Goal: Information Seeking & Learning: Find specific fact

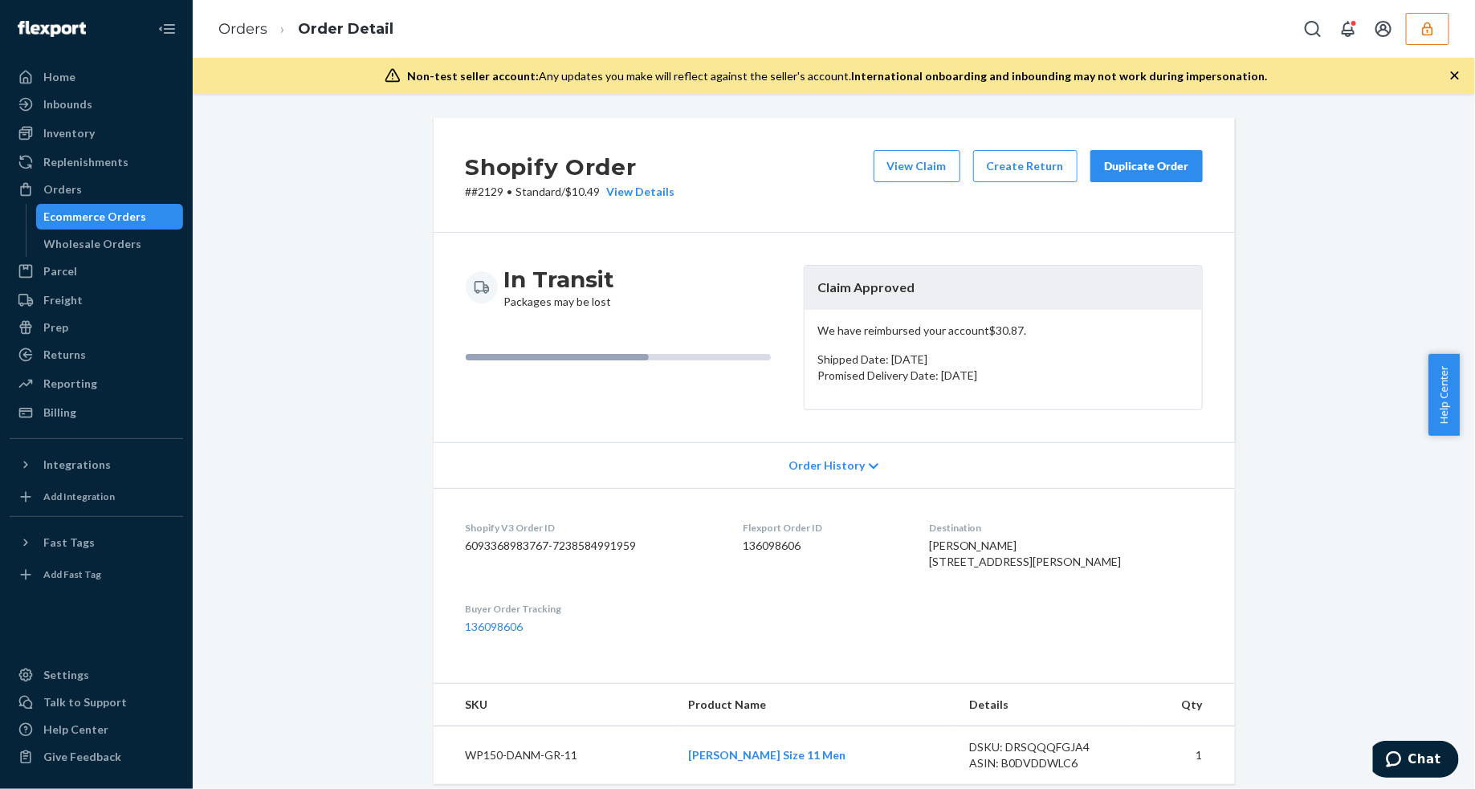
click at [1355, 608] on div "Shopify Order # #2129 • Standard / $10.49 View Details View Claim Create Return…" at bounding box center [834, 654] width 1258 height 1072
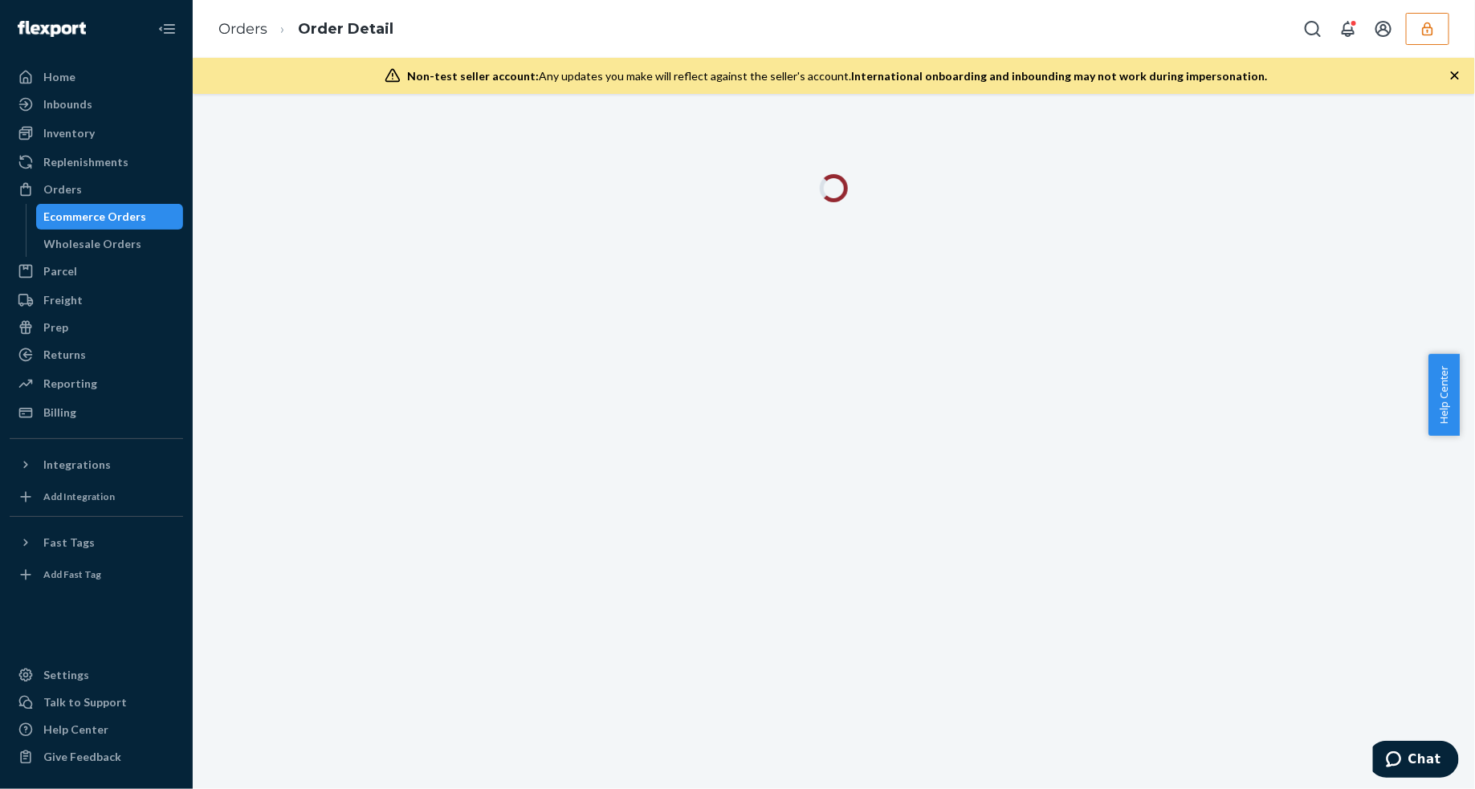
click at [1447, 74] on icon "button" at bounding box center [1455, 75] width 16 height 16
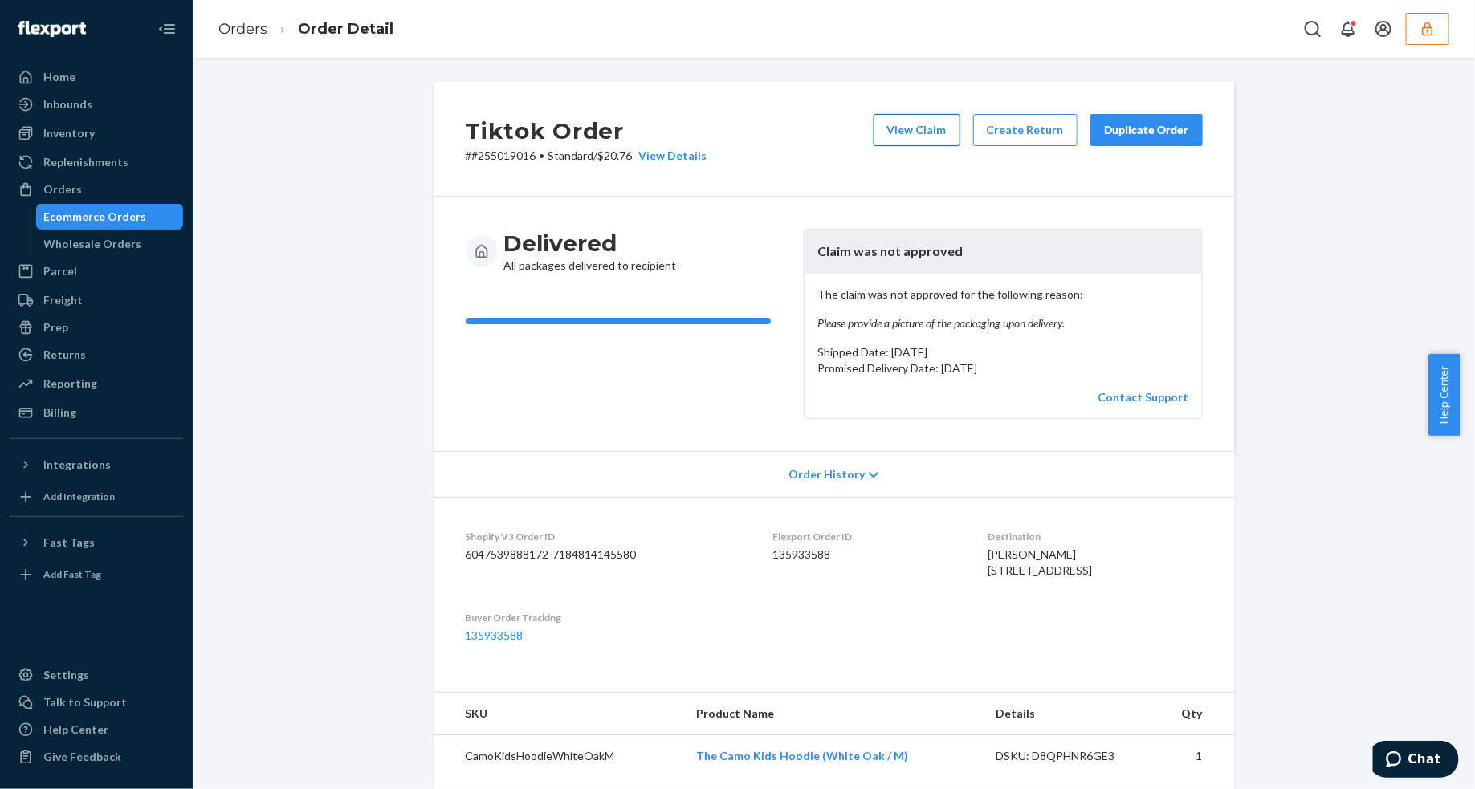
click at [895, 133] on button "View Claim" at bounding box center [916, 130] width 87 height 32
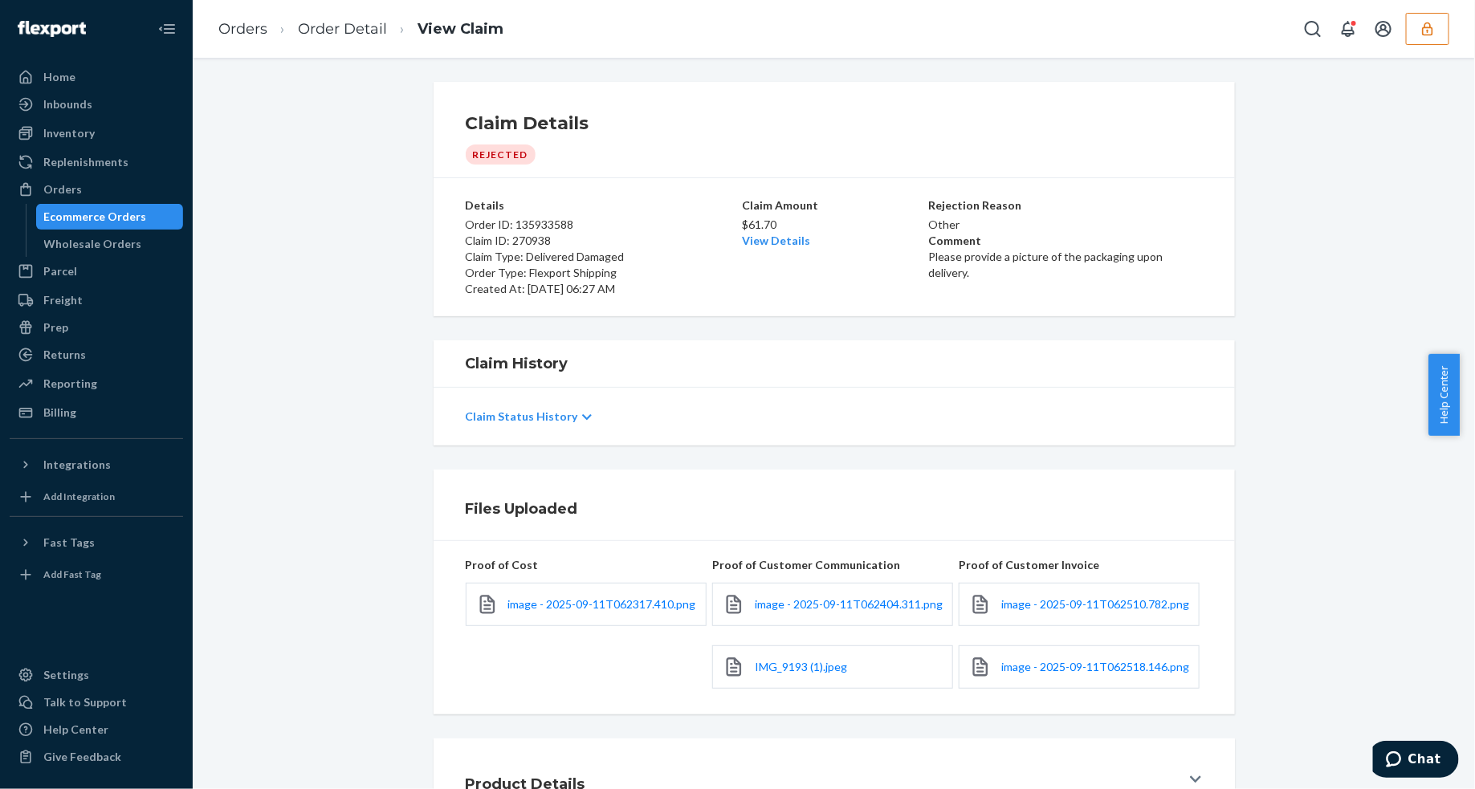
scroll to position [93, 0]
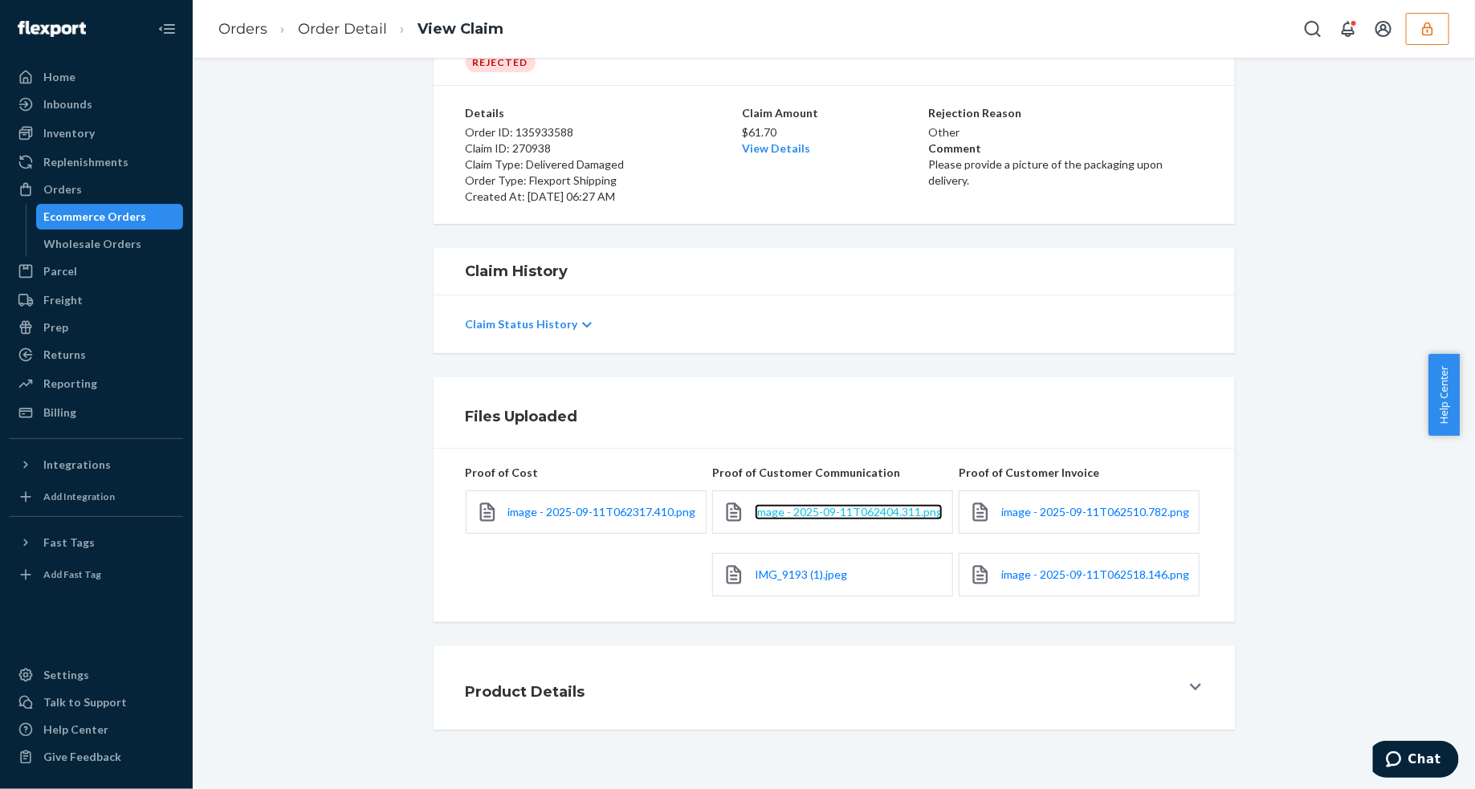
click at [888, 505] on span "image - 2025-09-11T062404.311.png" at bounding box center [849, 512] width 188 height 14
click at [783, 574] on span "IMG_9193 (1).jpeg" at bounding box center [801, 575] width 92 height 14
click at [363, 26] on link "Order Detail" at bounding box center [342, 29] width 89 height 18
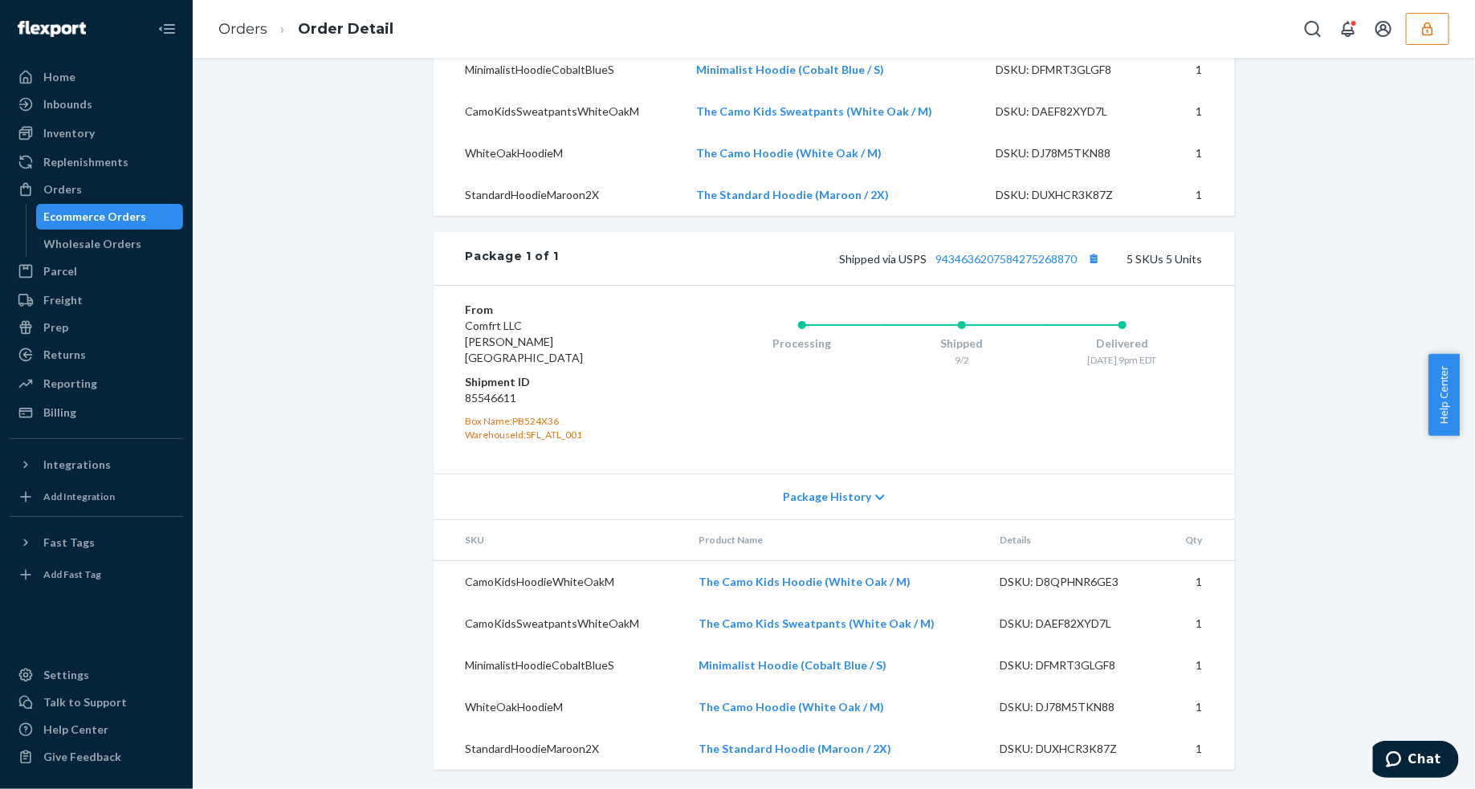
scroll to position [444, 0]
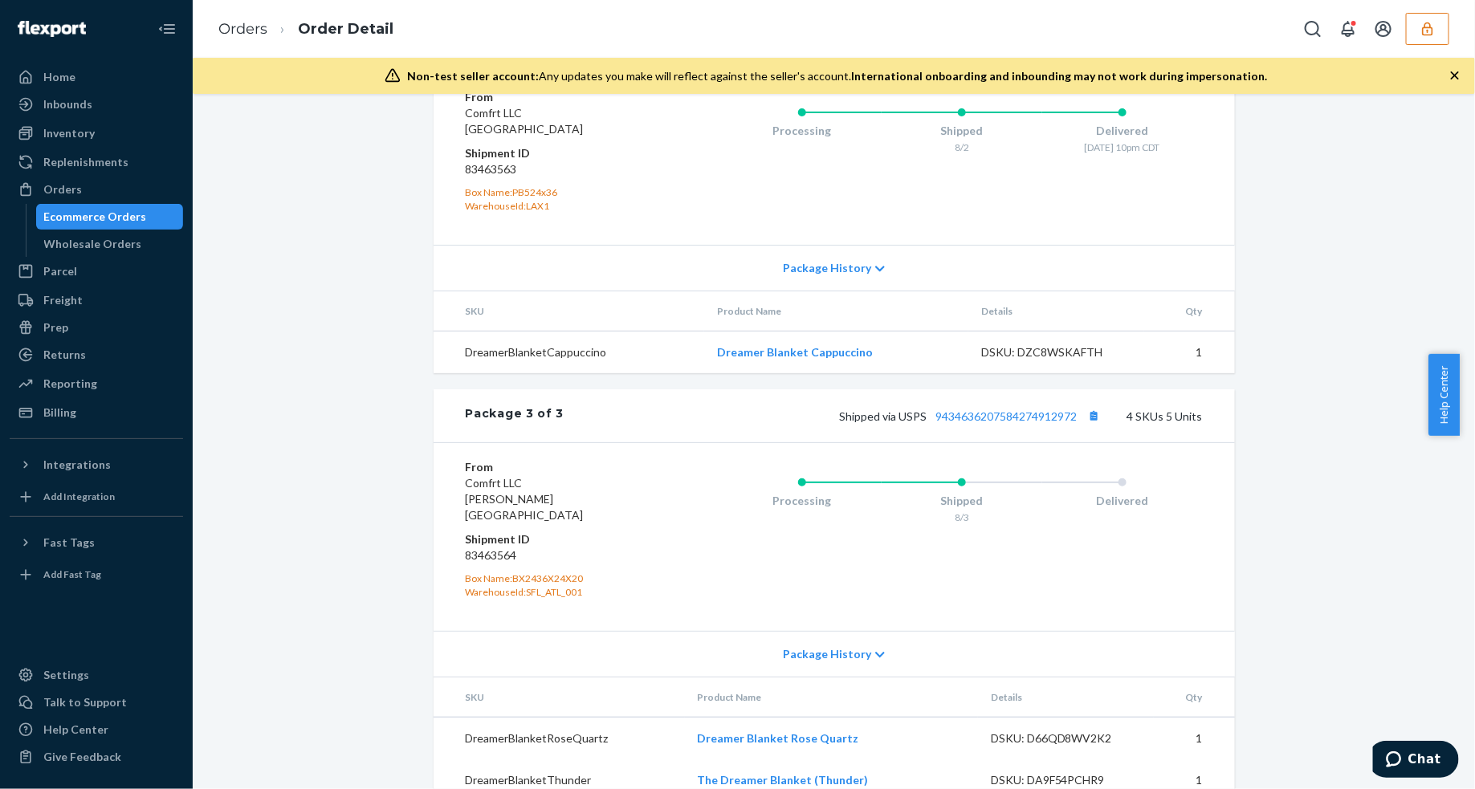
scroll to position [1623, 0]
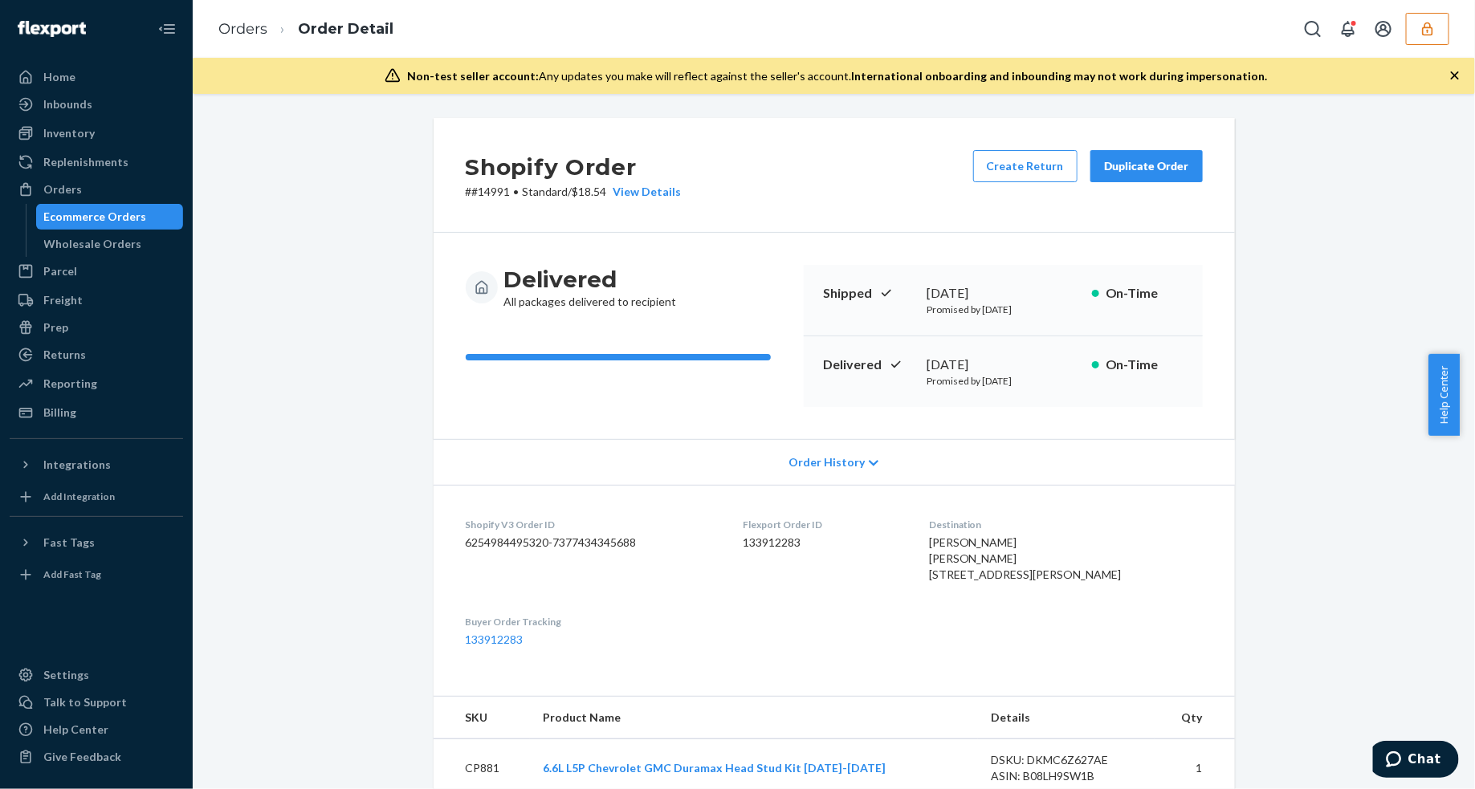
click at [1453, 75] on icon "button" at bounding box center [1455, 75] width 16 height 16
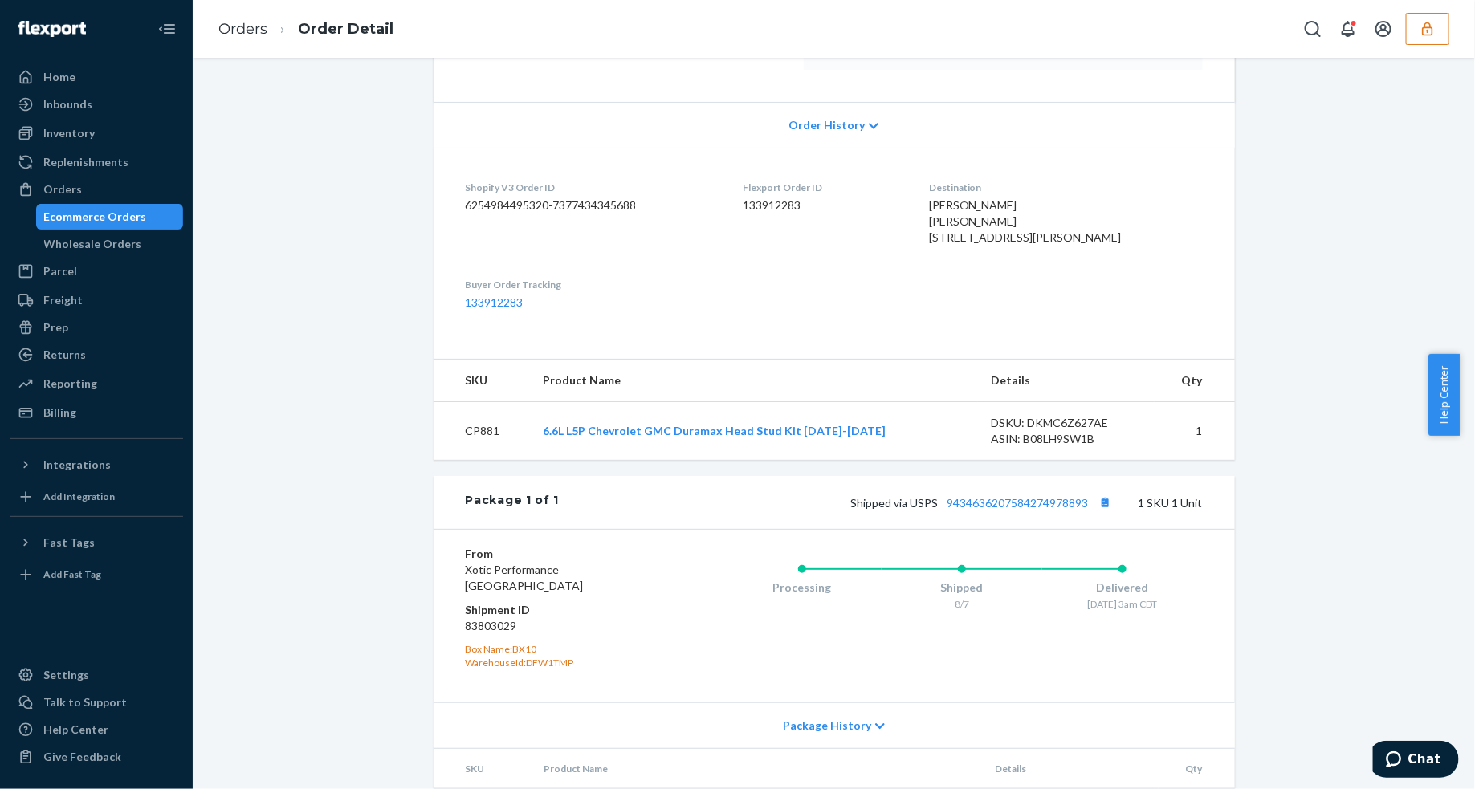
scroll to position [411, 0]
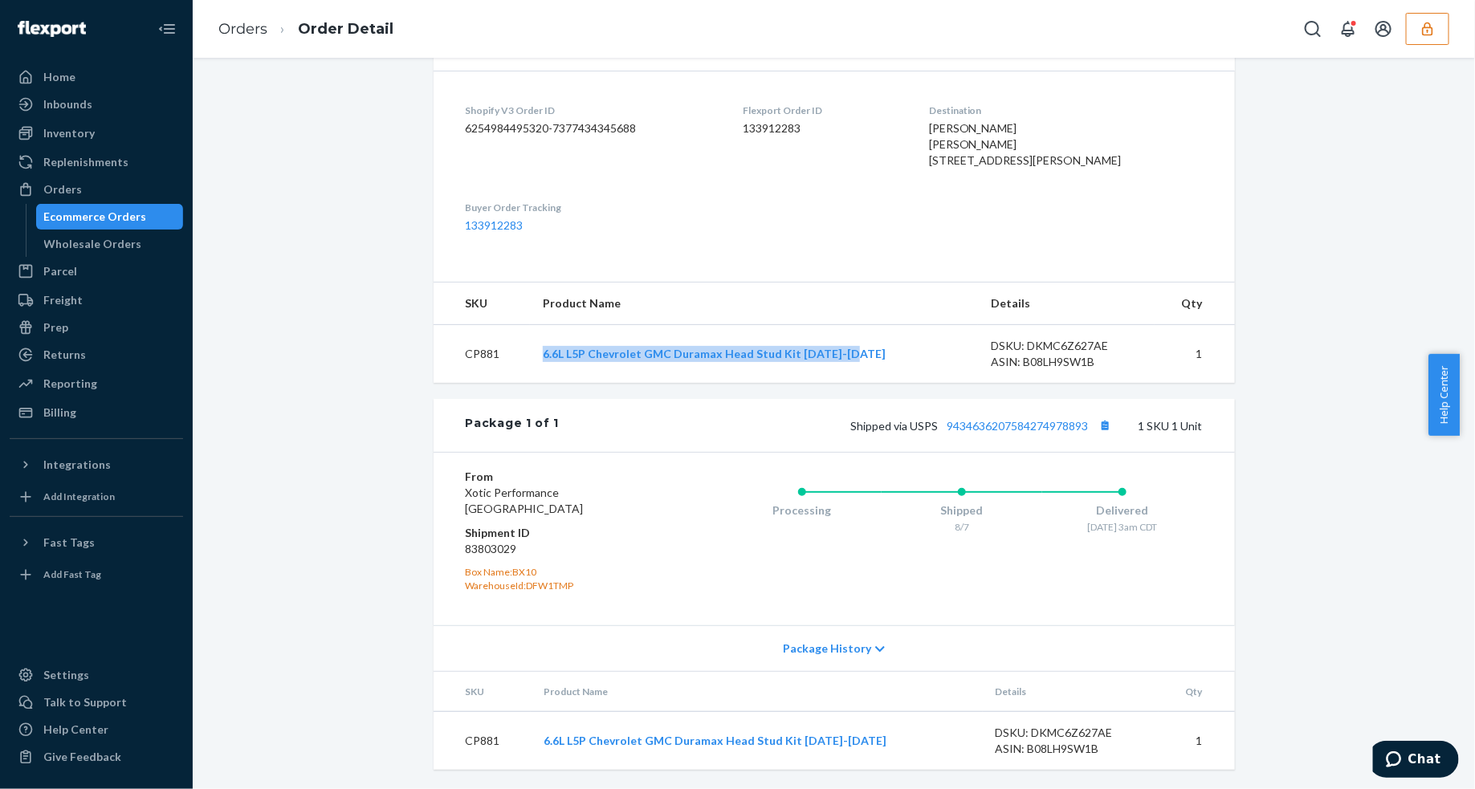
drag, startPoint x: 532, startPoint y: 360, endPoint x: 869, endPoint y: 362, distance: 336.4
click at [869, 362] on td "6.6L L5P Chevrolet GMC Duramax Head Stud Kit 2017-2020" at bounding box center [754, 354] width 448 height 59
copy link "6.6L L5P Chevrolet GMC Duramax Head Stud Kit 2017-2020"
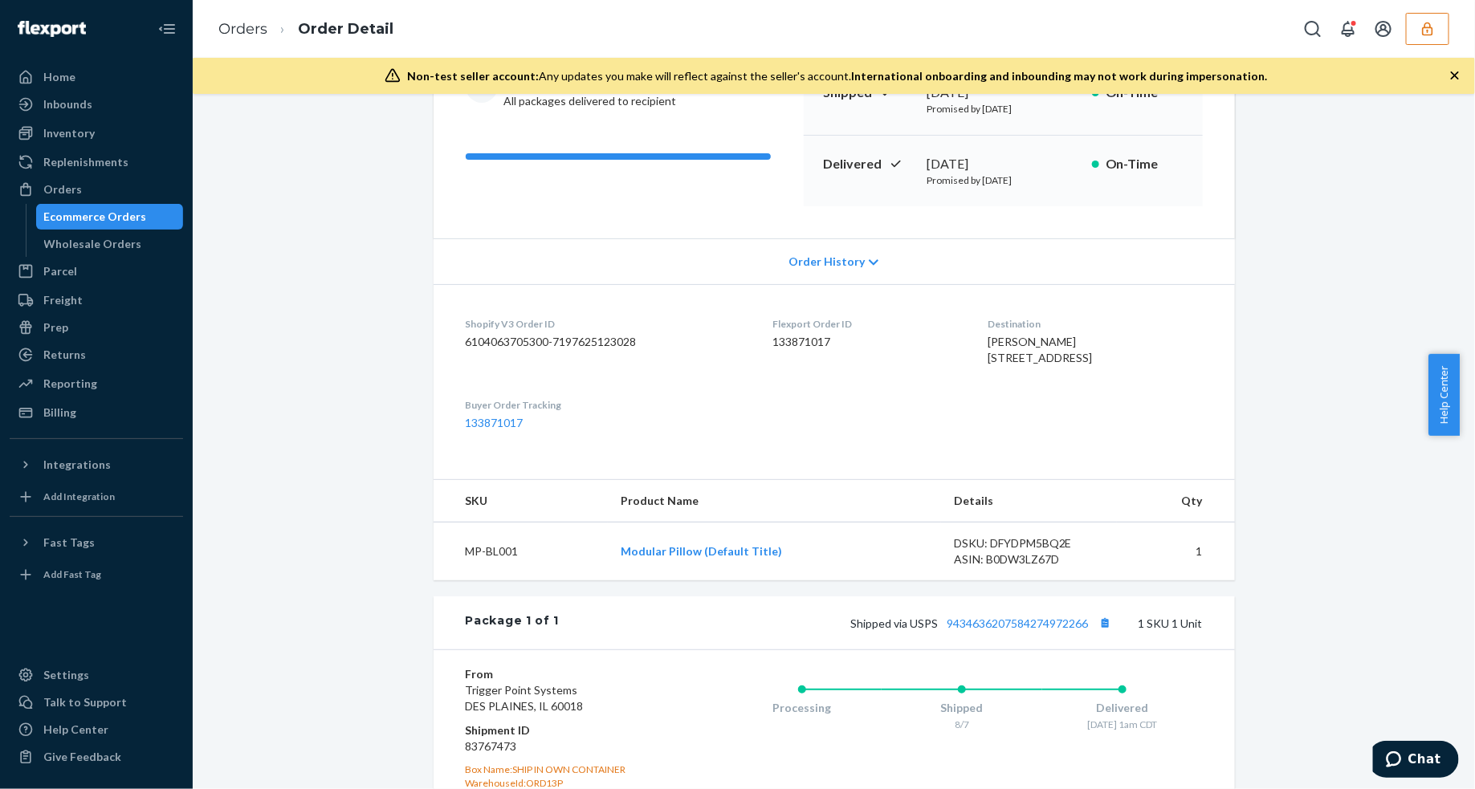
scroll to position [431, 0]
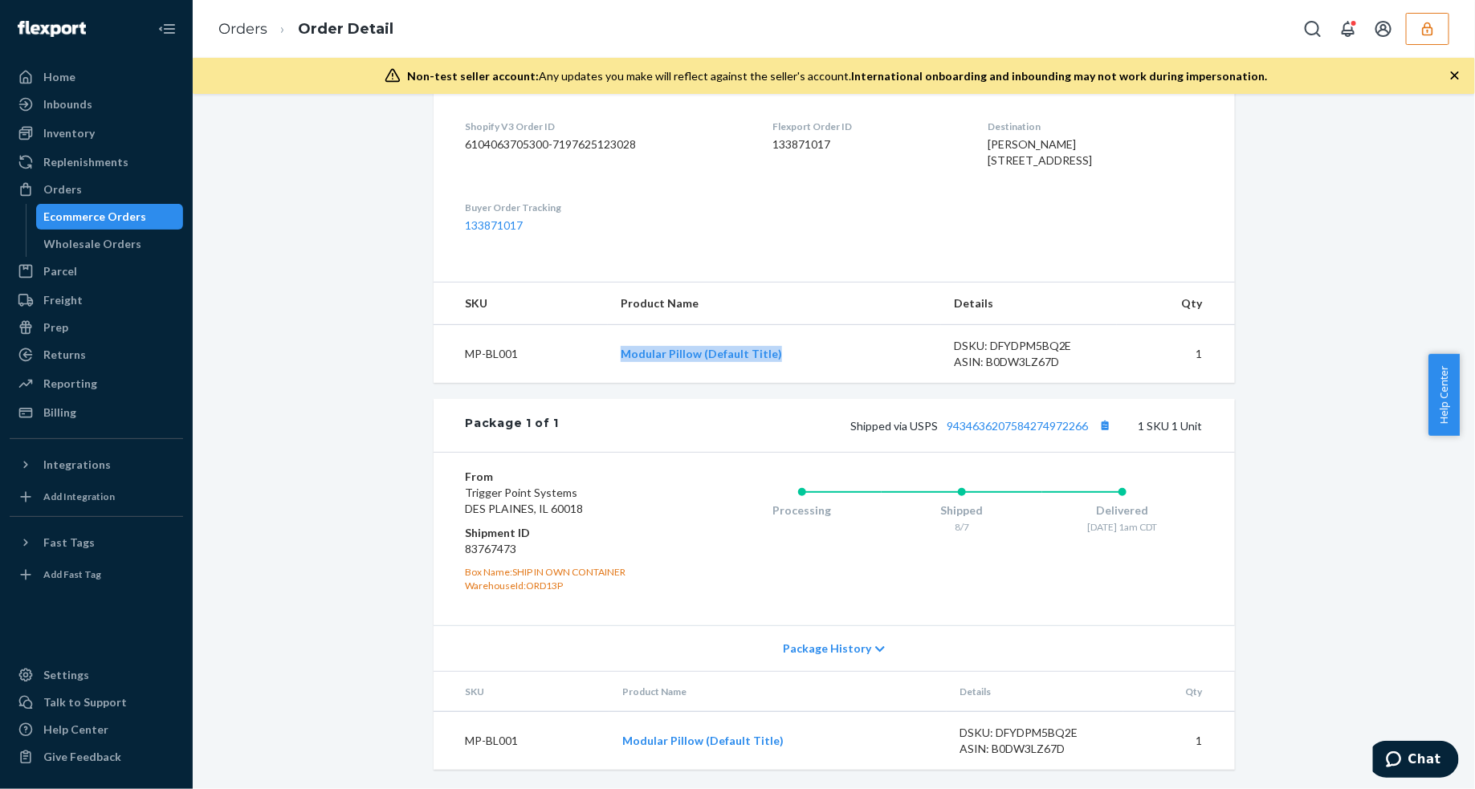
drag, startPoint x: 606, startPoint y: 363, endPoint x: 787, endPoint y: 359, distance: 181.5
click at [787, 359] on tr "MP-BL001 Modular Pillow (Default Title) DSKU: DFYDPM5BQ2E ASIN: B0DW3LZ67D 1" at bounding box center [833, 354] width 801 height 59
copy tr "Modular Pillow (Default Title)"
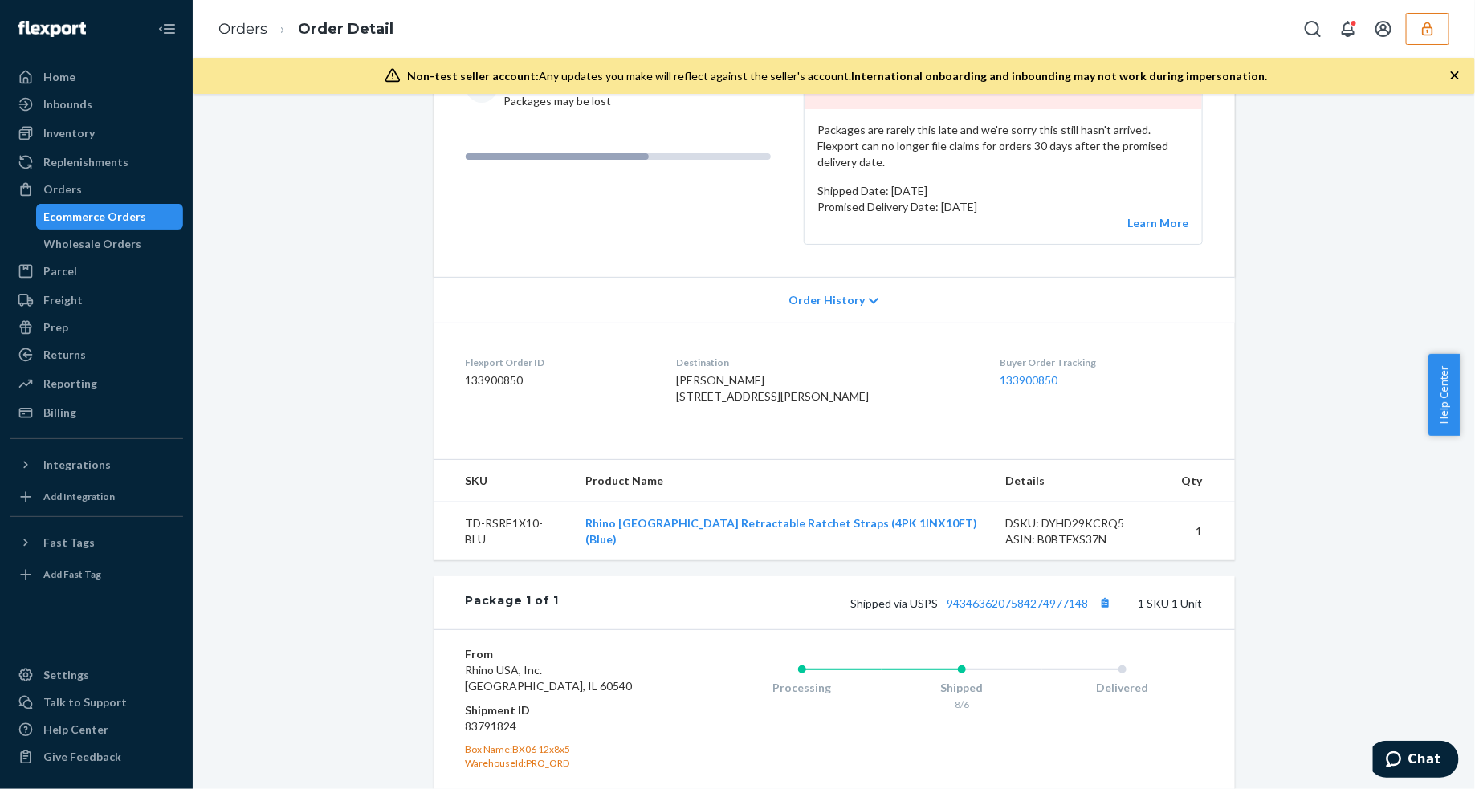
scroll to position [301, 0]
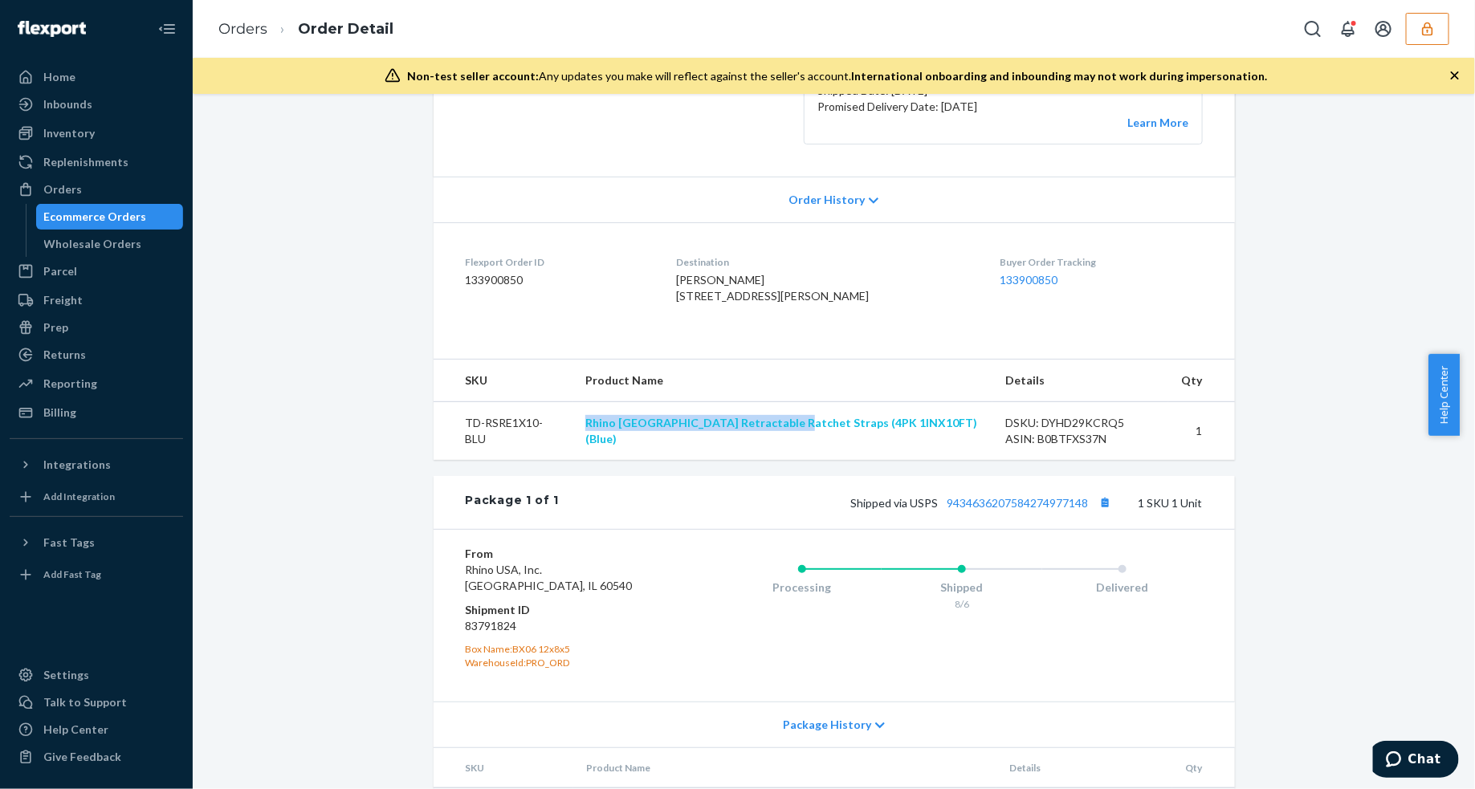
drag, startPoint x: 590, startPoint y: 464, endPoint x: 797, endPoint y: 462, distance: 207.1
click at [797, 460] on td "Rhino USA Retractable Ratchet Straps (4PK 1INX10FT) (Blue)" at bounding box center [782, 430] width 420 height 59
copy link "Rhino USA Retractable Ratchet Straps"
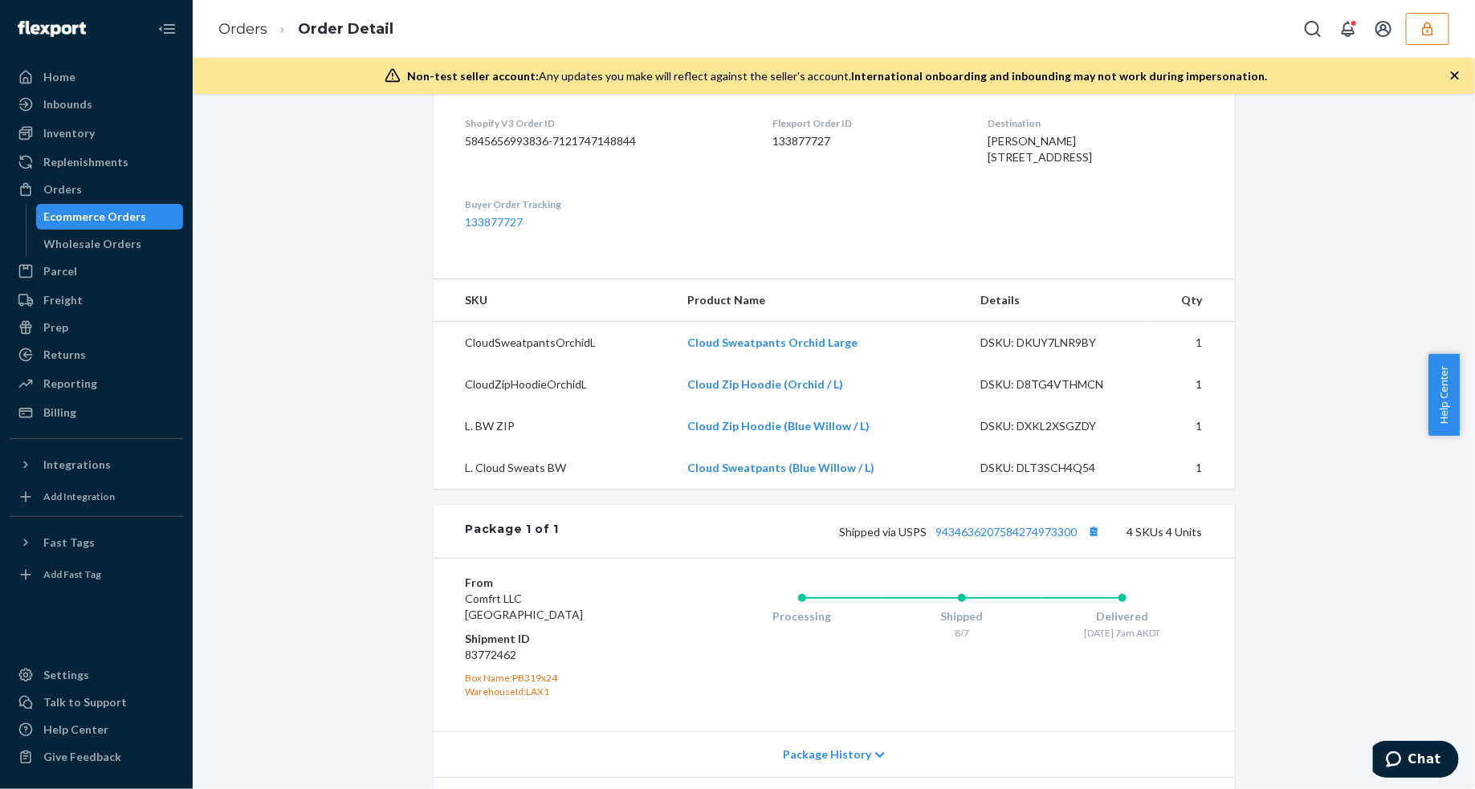
scroll to position [649, 0]
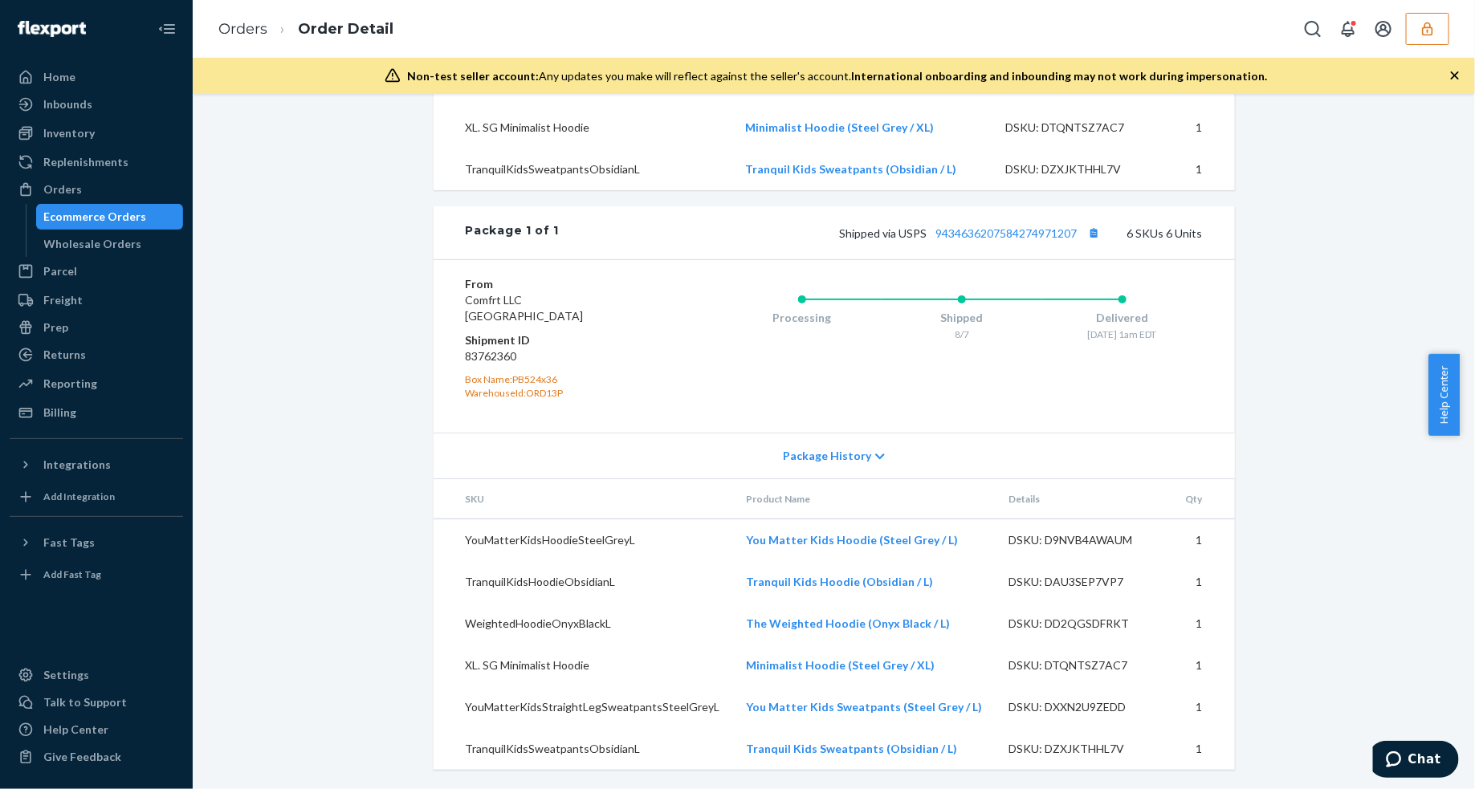
scroll to position [816, 0]
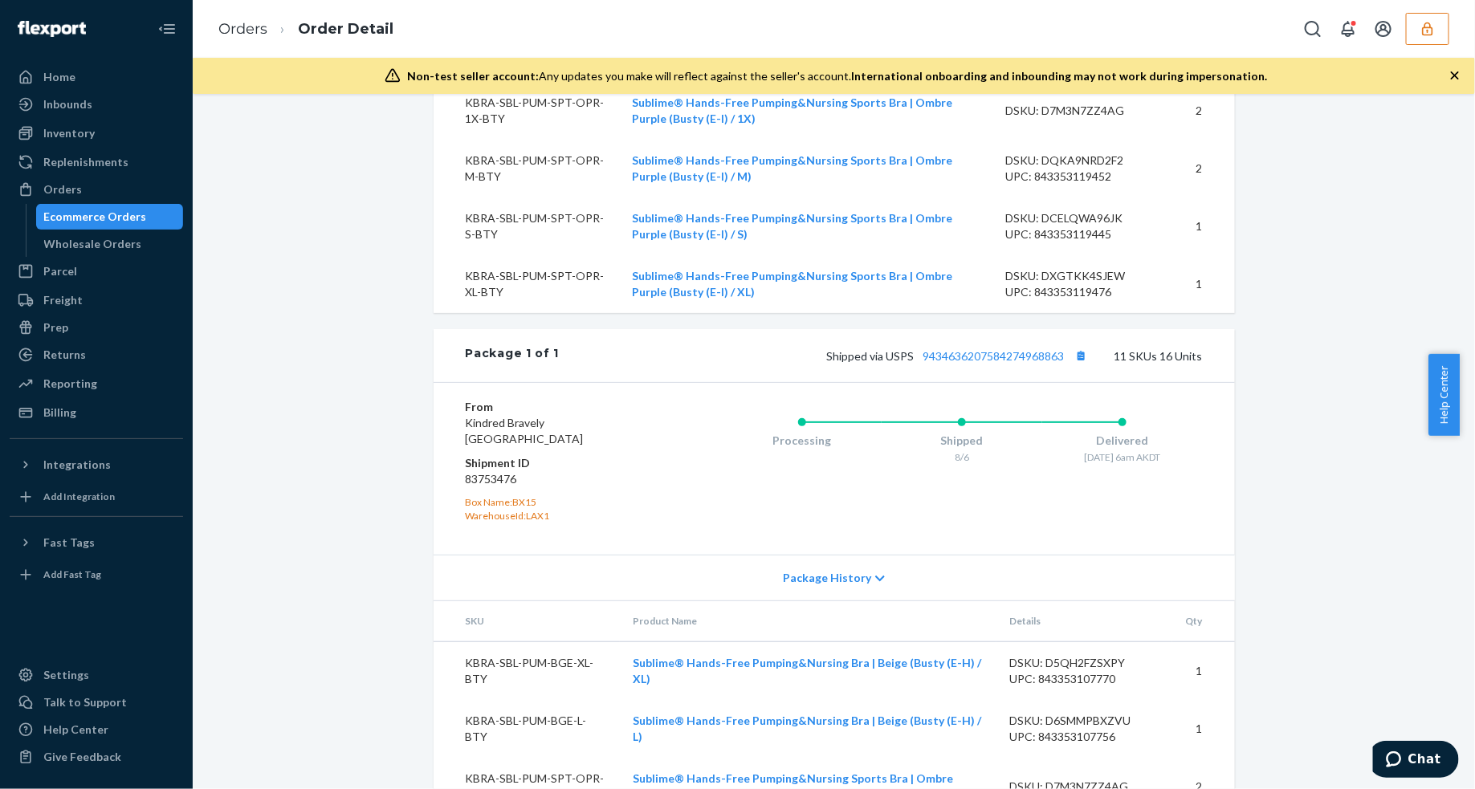
scroll to position [1544, 0]
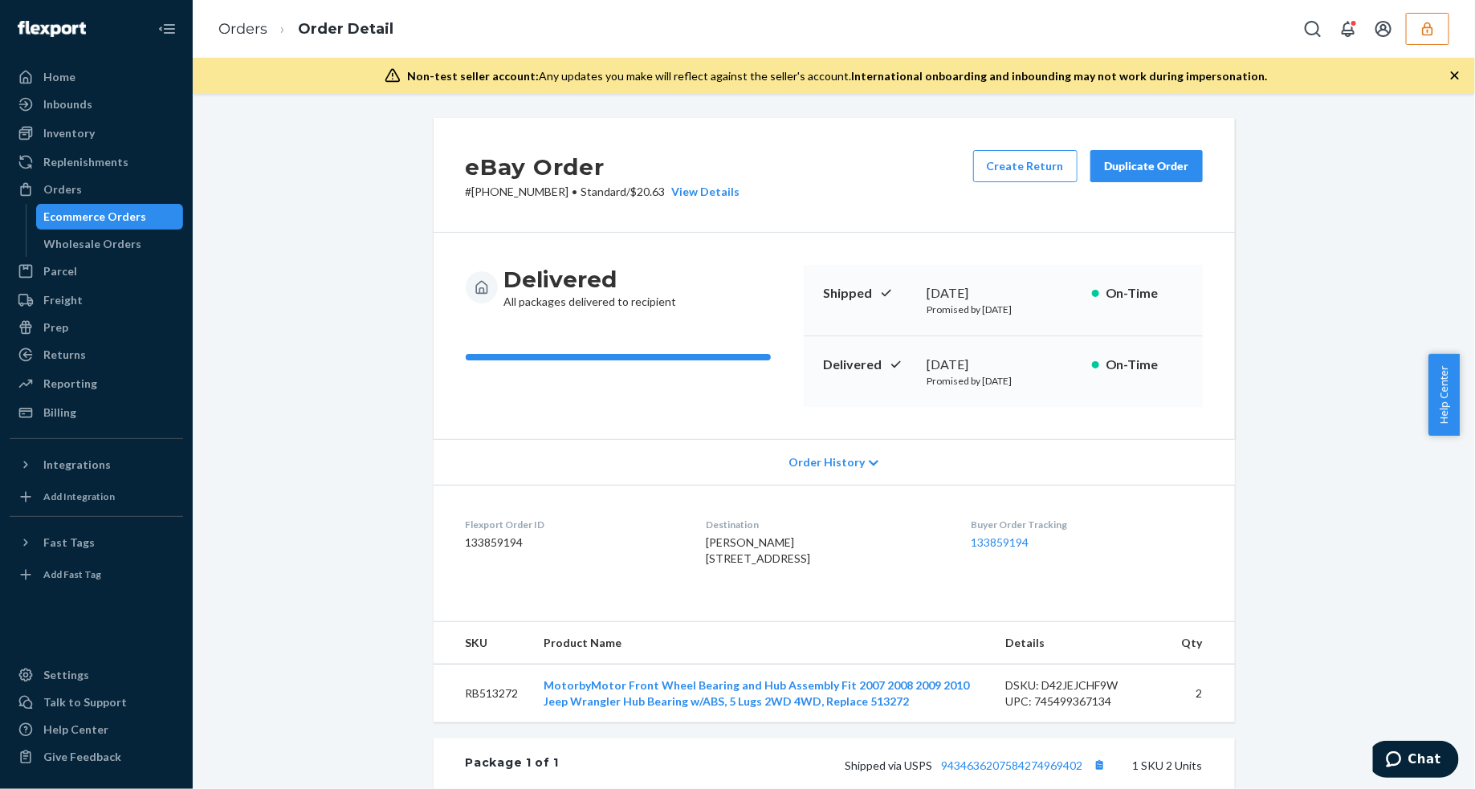
scroll to position [301, 0]
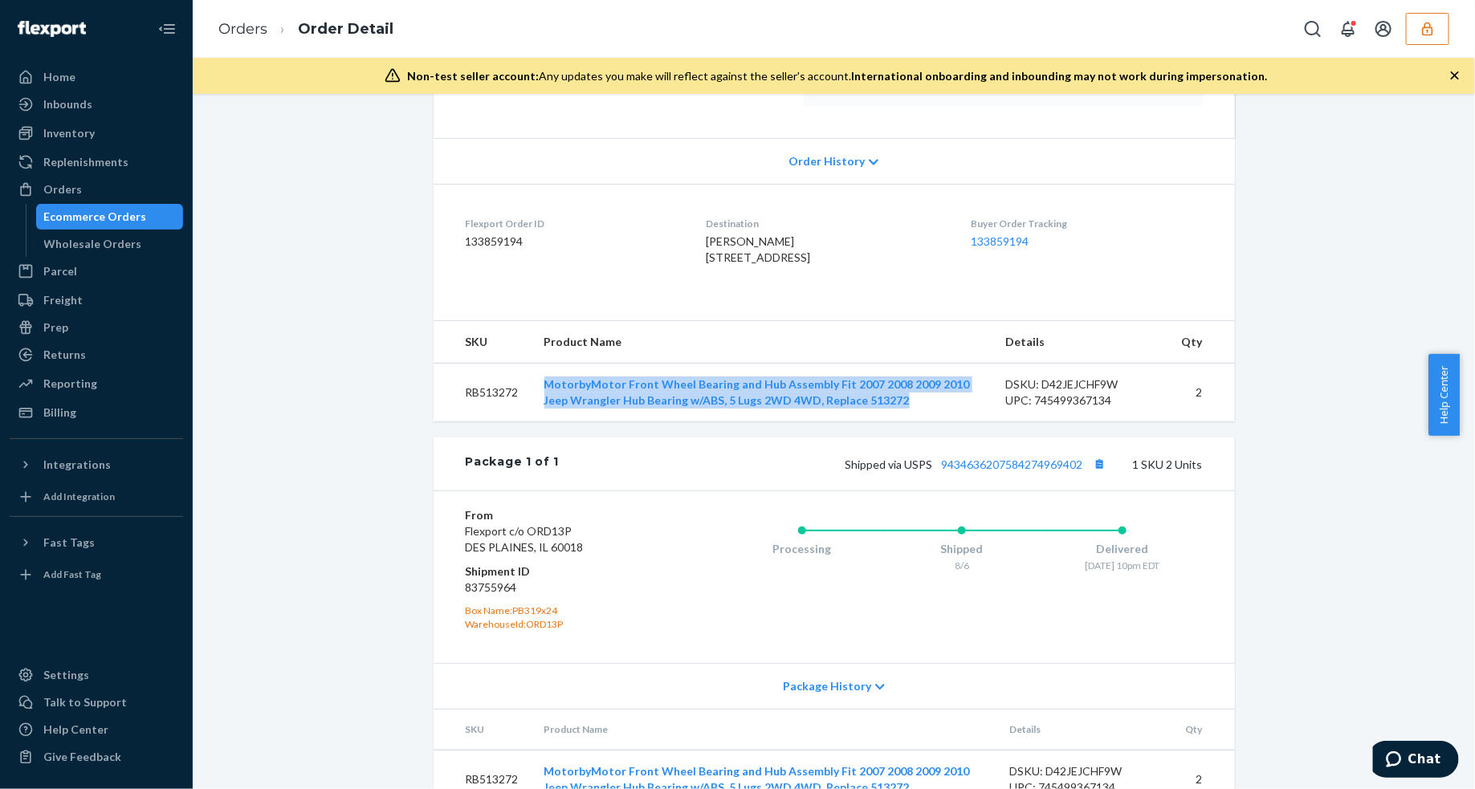
drag, startPoint x: 883, startPoint y: 433, endPoint x: 523, endPoint y: 421, distance: 359.8
click at [531, 421] on td "MotorbyMotor Front Wheel Bearing and Hub Assembly Fit 2007 2008 2009 2010 Jeep …" at bounding box center [761, 393] width 461 height 59
copy link "MotorbyMotor Front Wheel Bearing and Hub Assembly Fit 2007 2008 2009 2010 Jeep …"
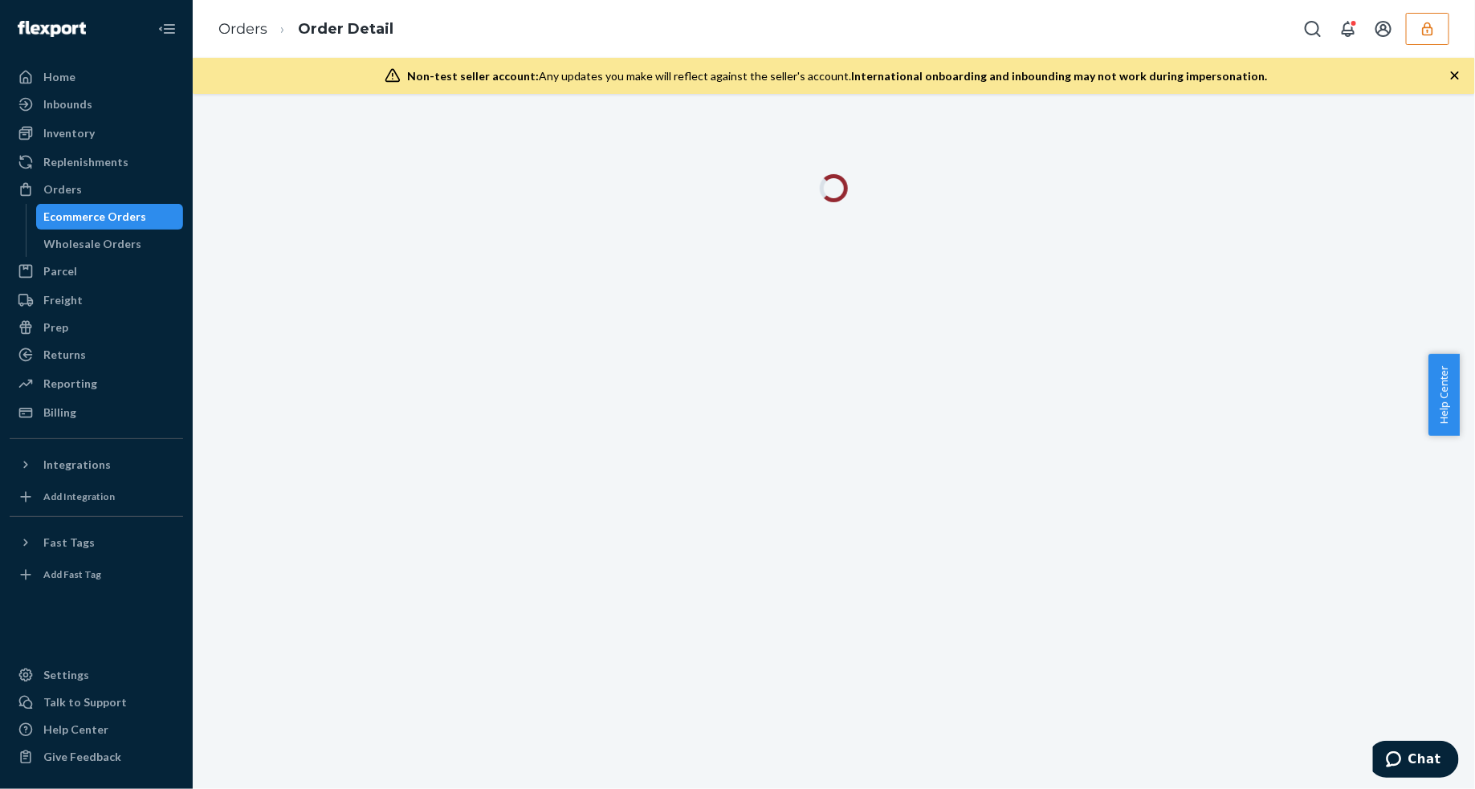
click at [1450, 71] on icon "button" at bounding box center [1455, 75] width 16 height 16
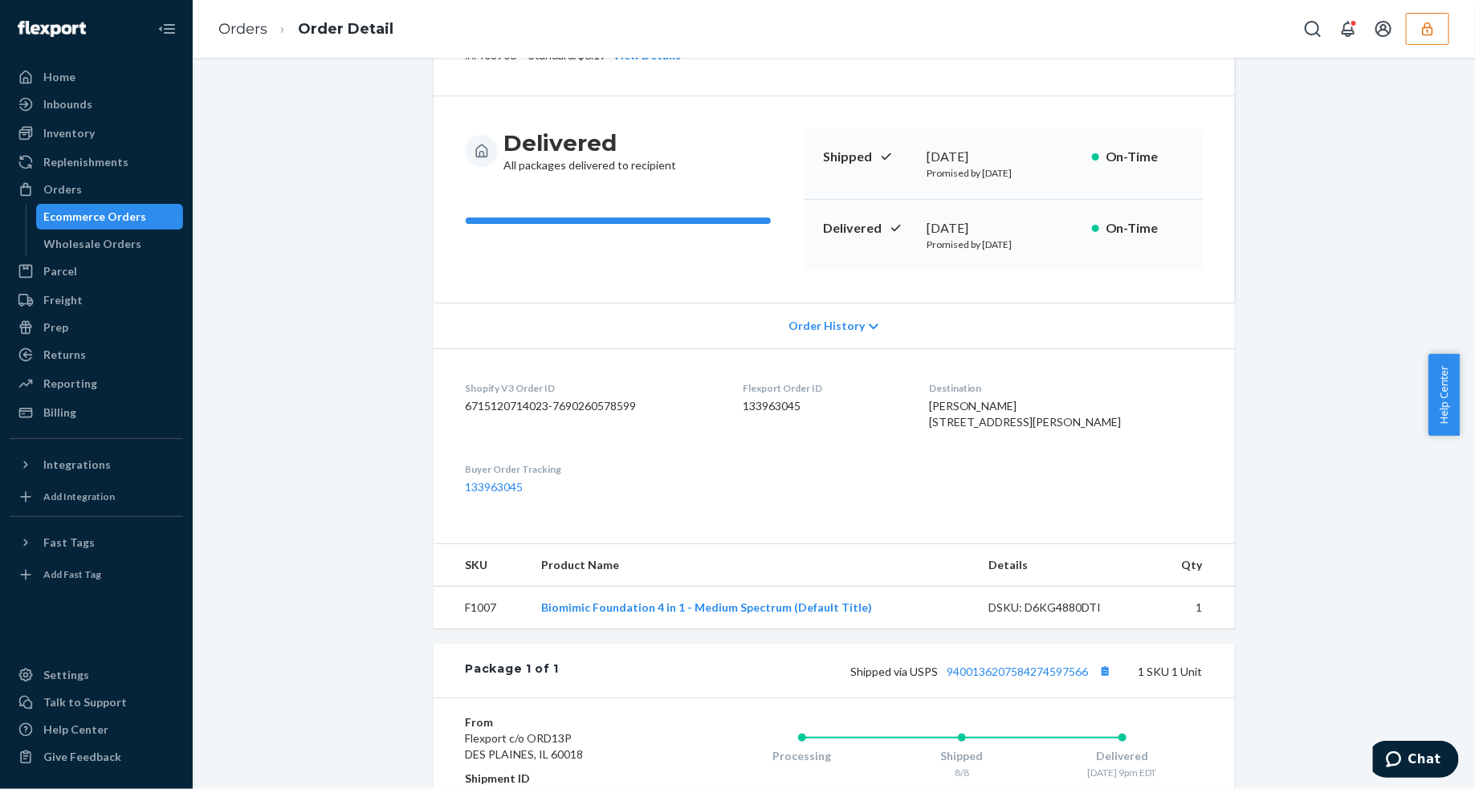
scroll to position [363, 0]
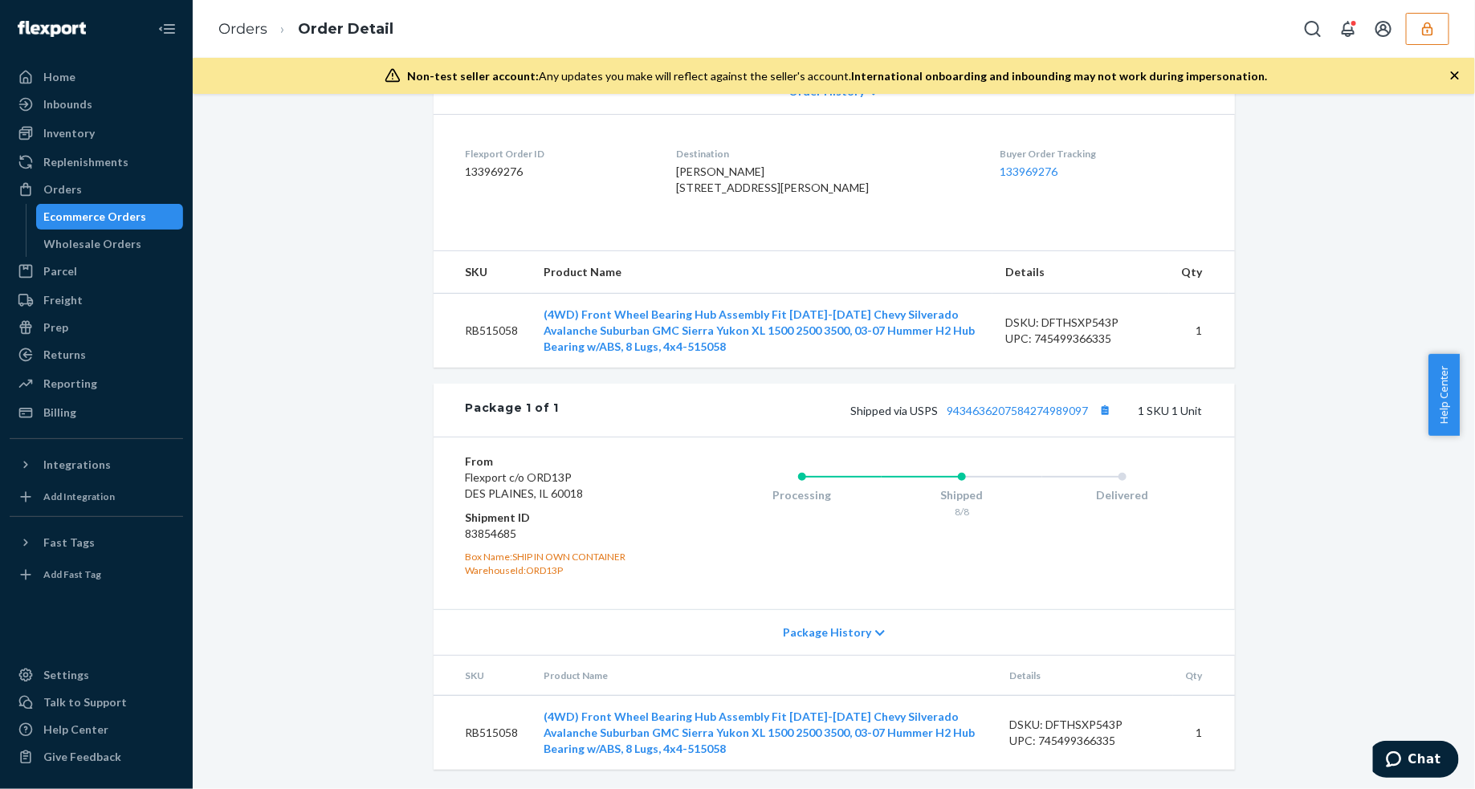
scroll to position [100, 0]
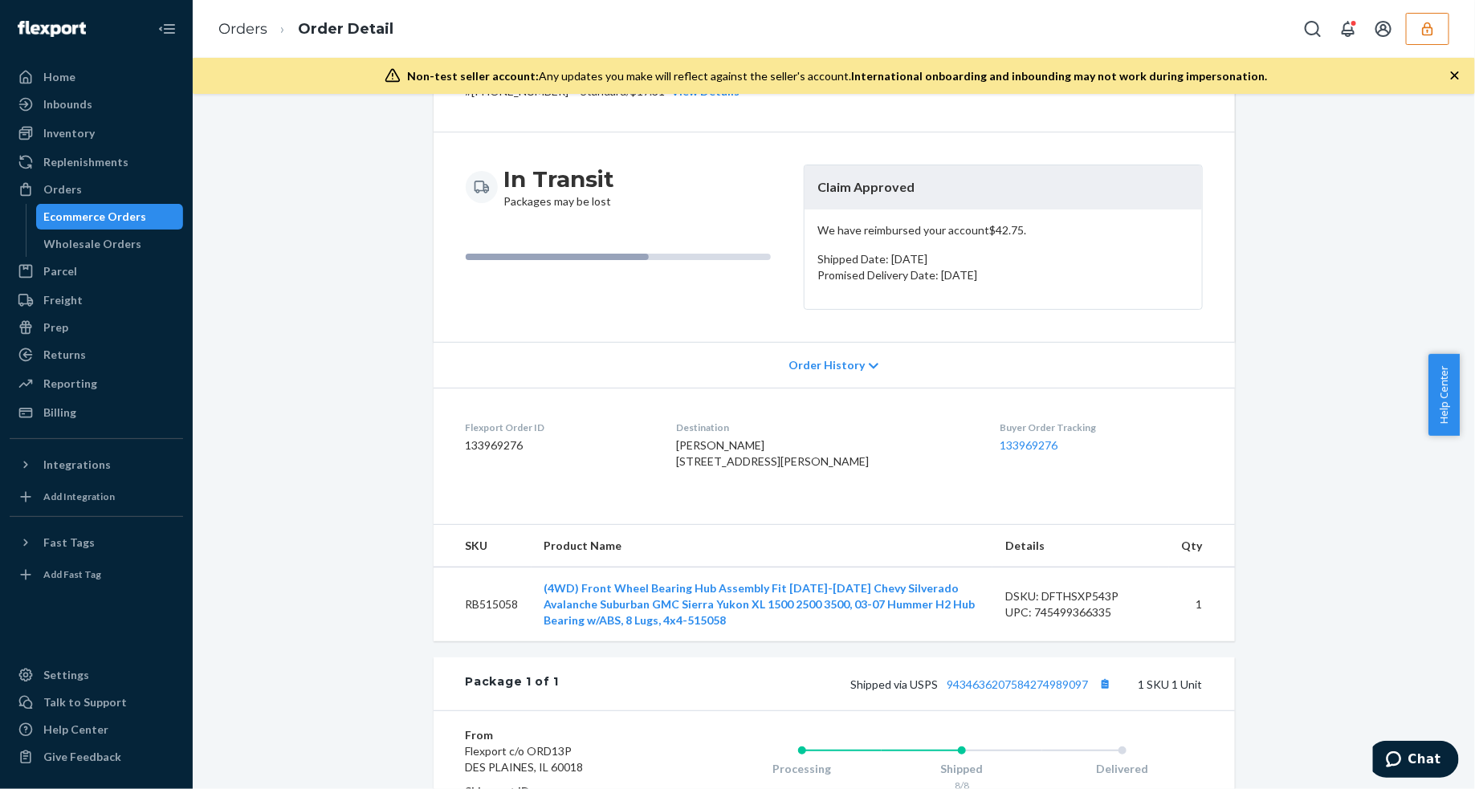
click at [991, 238] on p "We have reimbursed your account $42.75 ." at bounding box center [1003, 230] width 372 height 16
click at [991, 231] on p "We have reimbursed your account $42.75 ." at bounding box center [1003, 230] width 372 height 16
copy p "42.75"
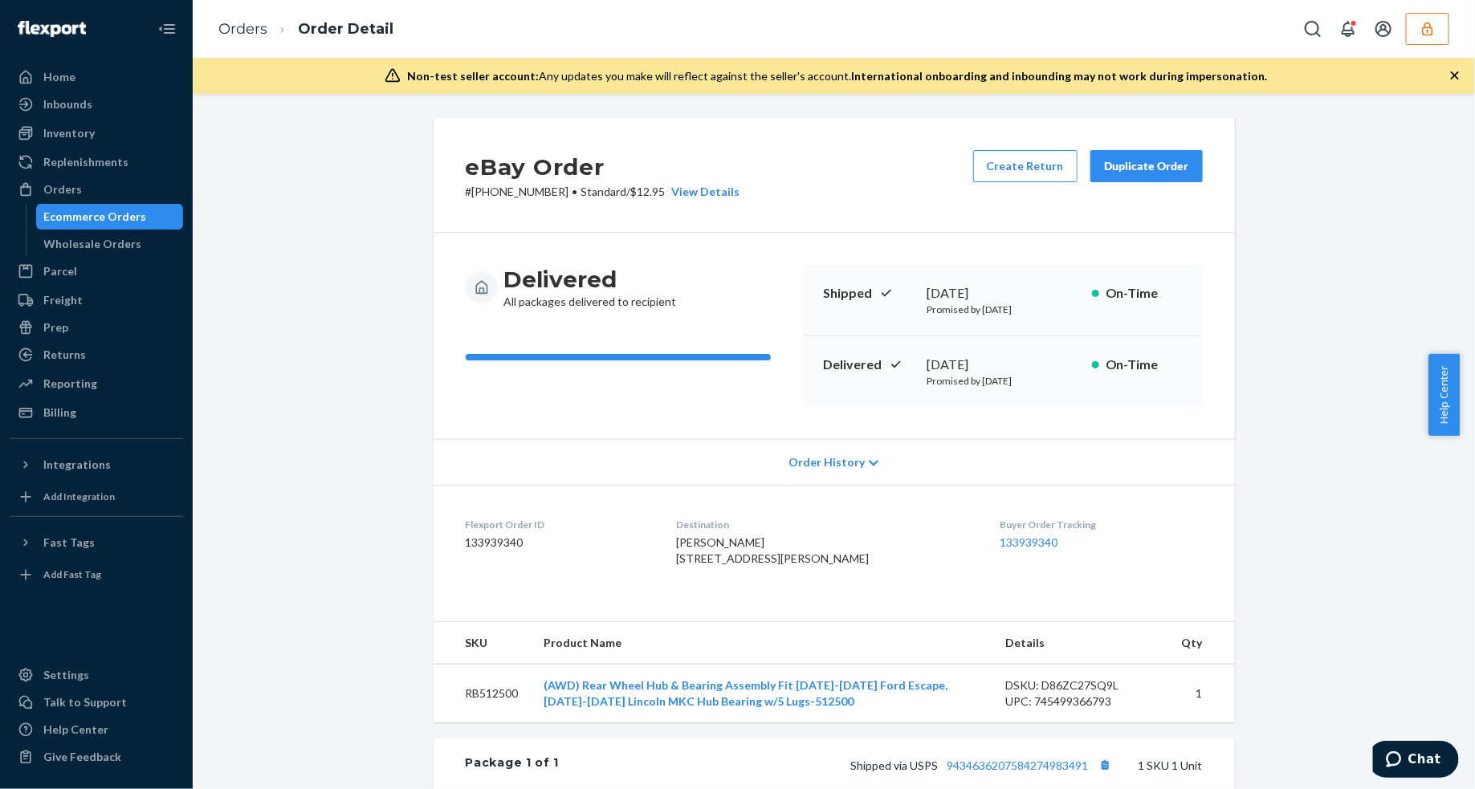
scroll to position [301, 0]
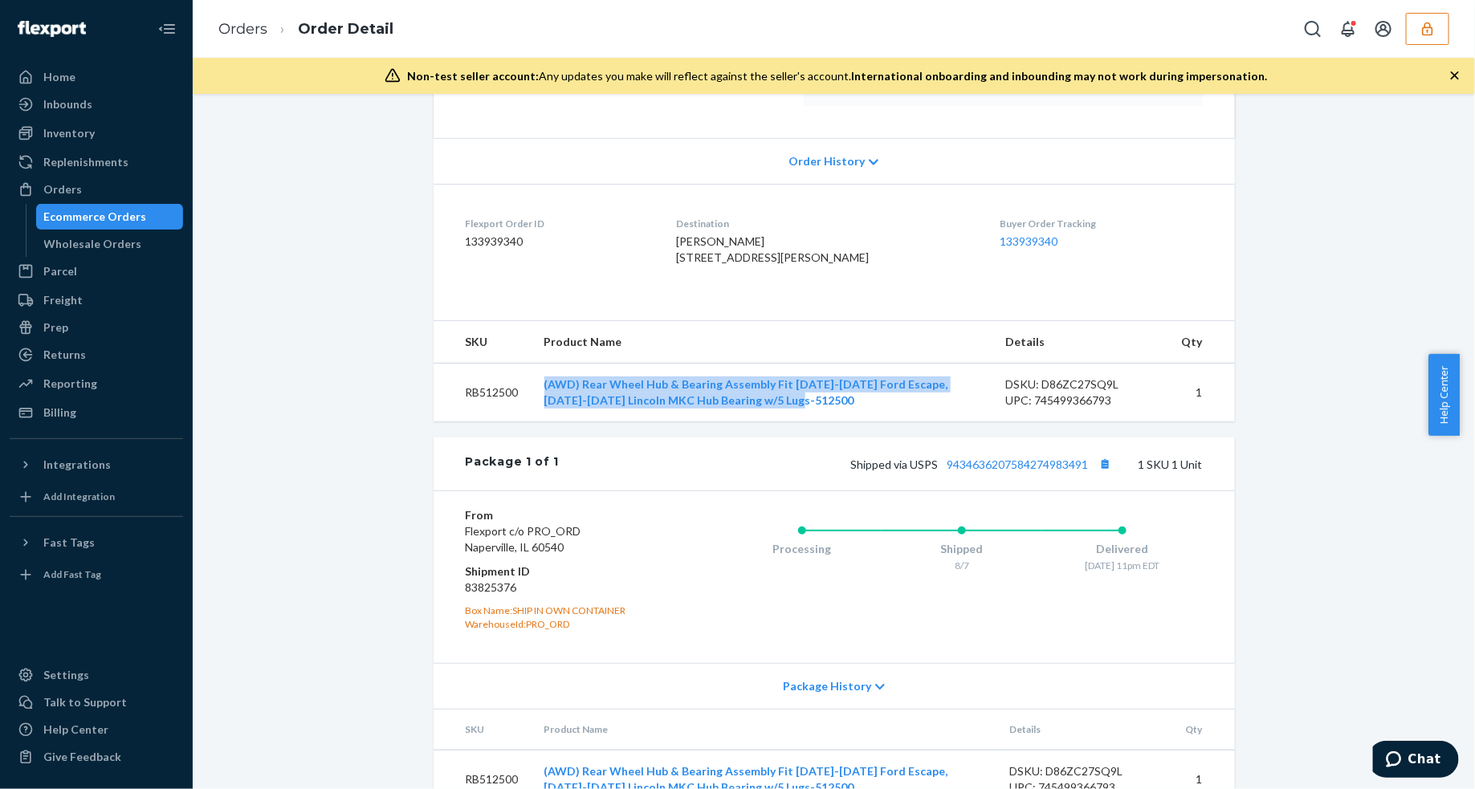
drag, startPoint x: 779, startPoint y: 432, endPoint x: 535, endPoint y: 417, distance: 244.5
click at [535, 417] on td "(AWD) Rear Wheel Hub & Bearing Assembly Fit [DATE]-[DATE] Ford Escape, [DATE]-[…" at bounding box center [761, 393] width 461 height 59
copy link "(AWD) Rear Wheel Hub & Bearing Assembly Fit [DATE]-[DATE] Ford Escape, [DATE]-[…"
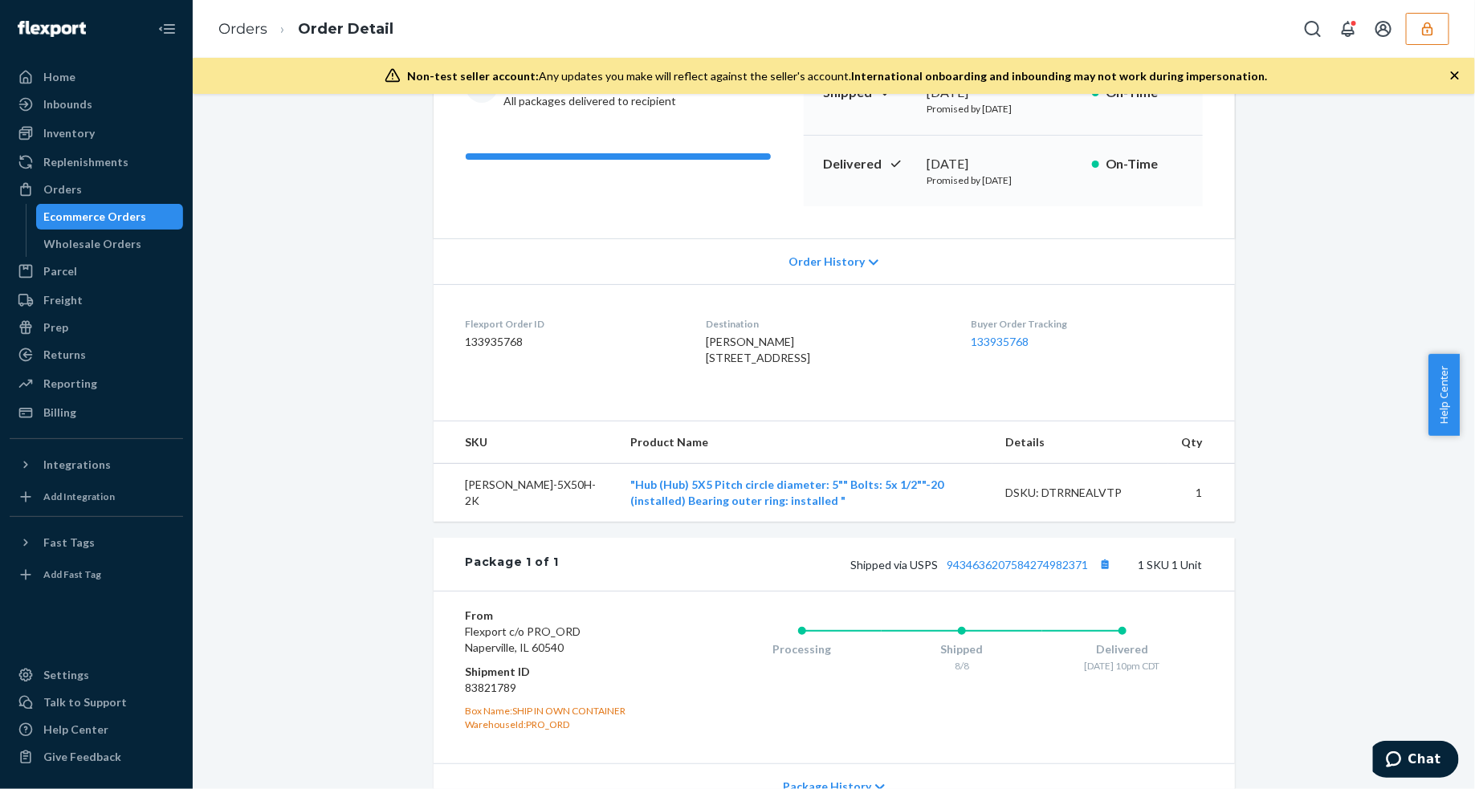
scroll to position [372, 0]
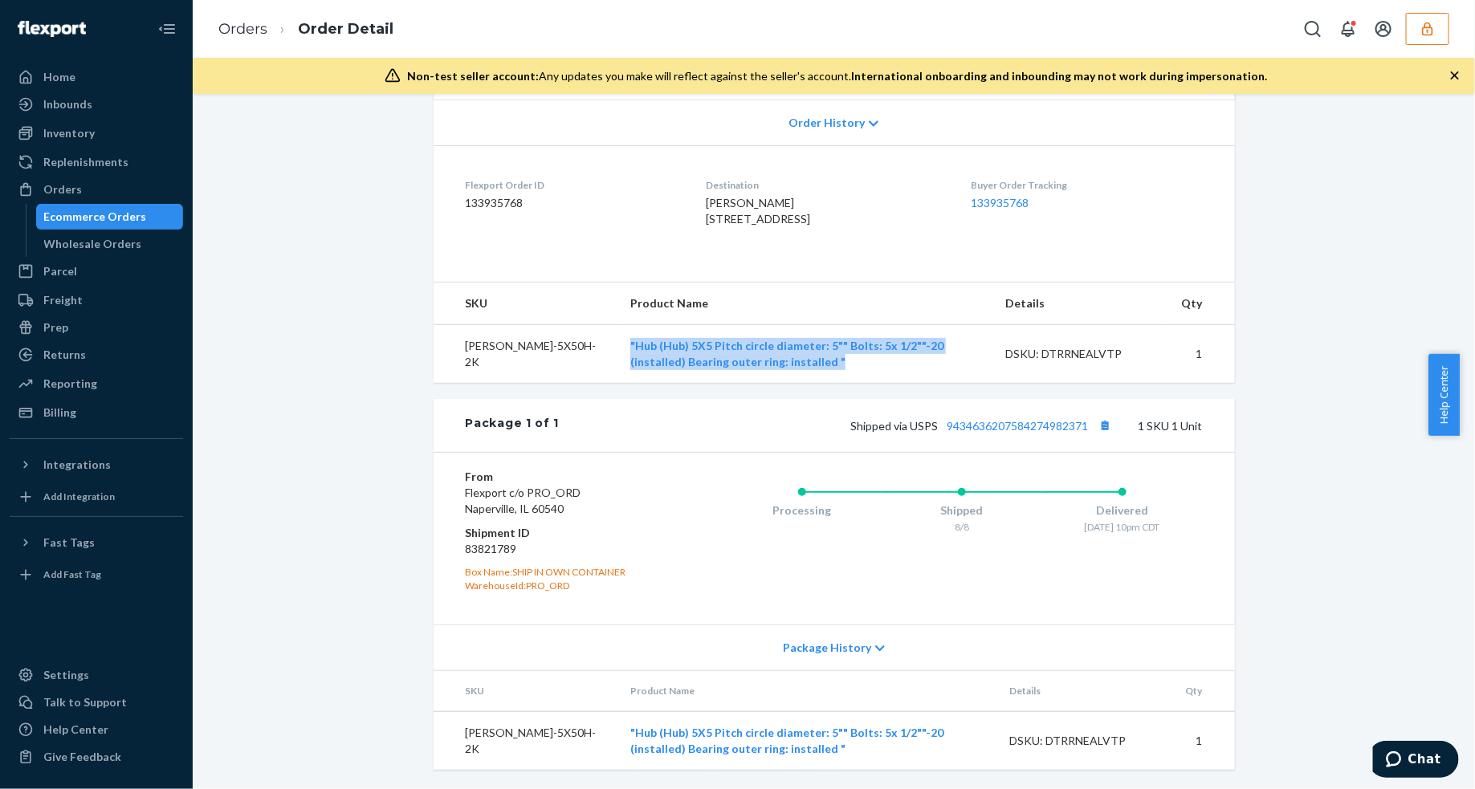
drag, startPoint x: 674, startPoint y: 371, endPoint x: 550, endPoint y: 349, distance: 126.3
click at [617, 349] on td ""Hub (Hub) 5X5 Pitch circle diameter: 5"" Bolts: 5x 1/2""-20 (installed) Bearin…" at bounding box center [804, 354] width 375 height 59
drag, startPoint x: 719, startPoint y: 378, endPoint x: 543, endPoint y: 349, distance: 179.0
click at [617, 349] on td ""Hub (Hub) 5X5 Pitch circle diameter: 5"" Bolts: 5x 1/2""-20 (installed) Bearin…" at bounding box center [804, 354] width 375 height 59
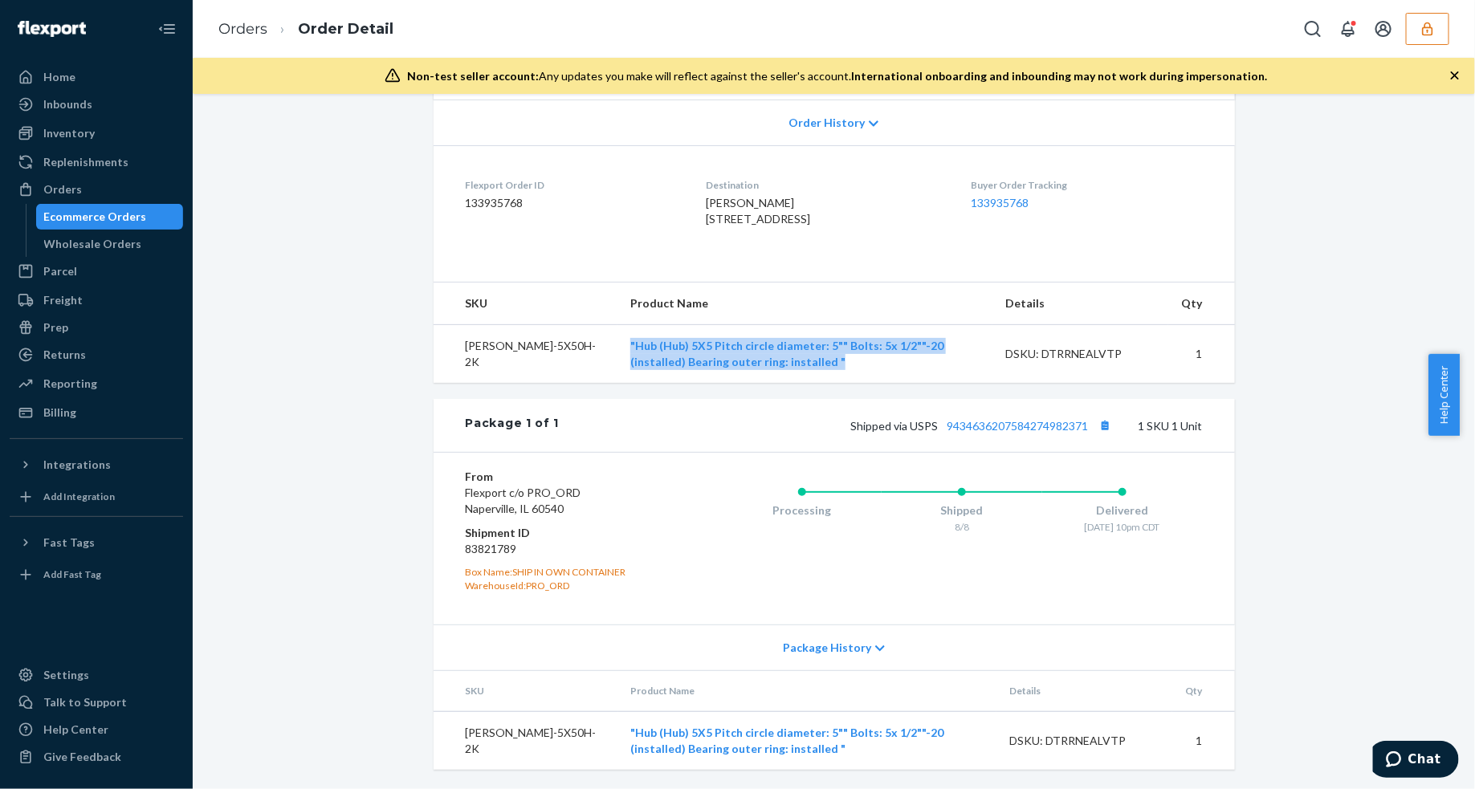
copy link ""Hub (Hub) 5X5 Pitch circle diameter: 5"" Bolts: 5x 1/2""-20 (installed) Bearin…"
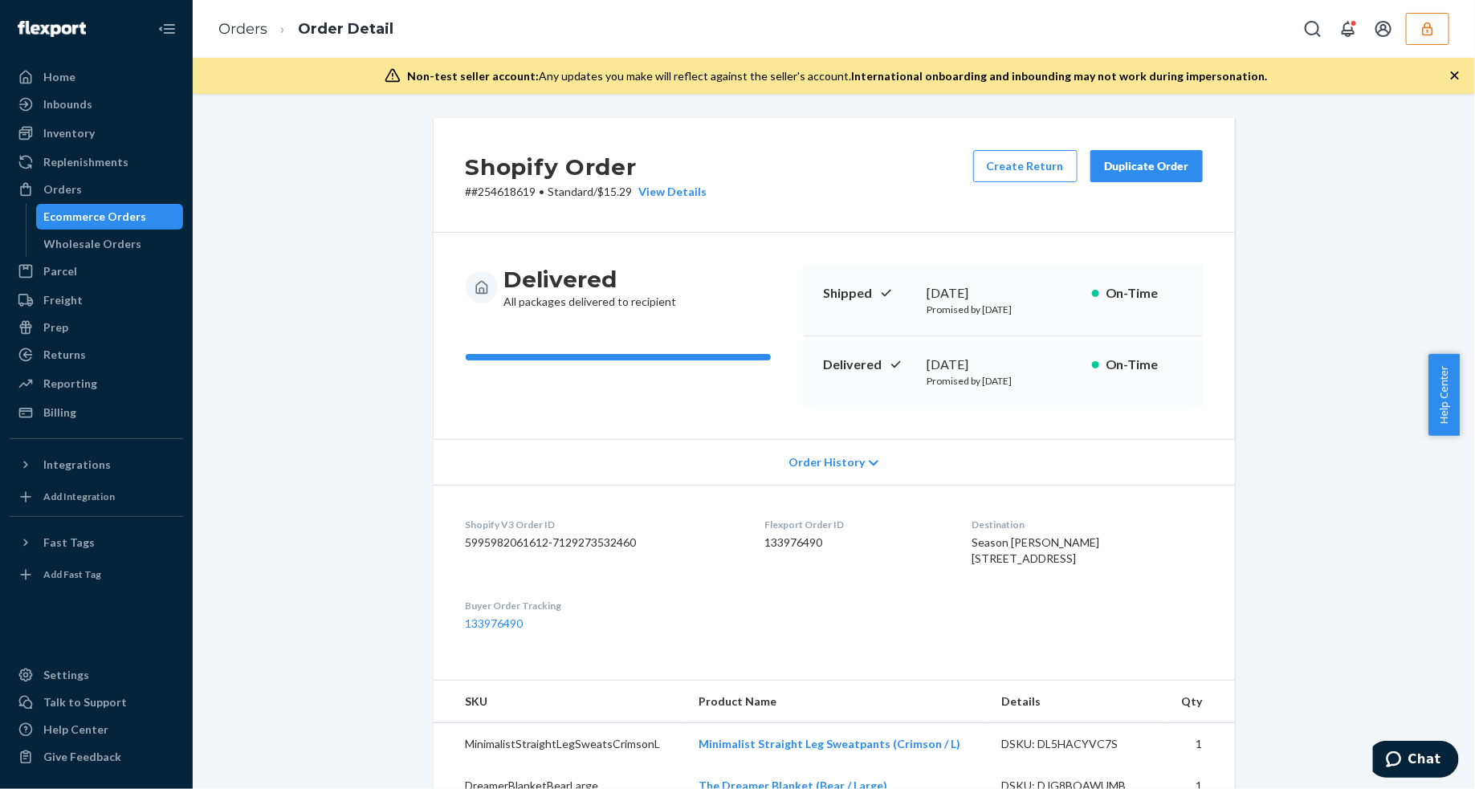
scroll to position [201, 0]
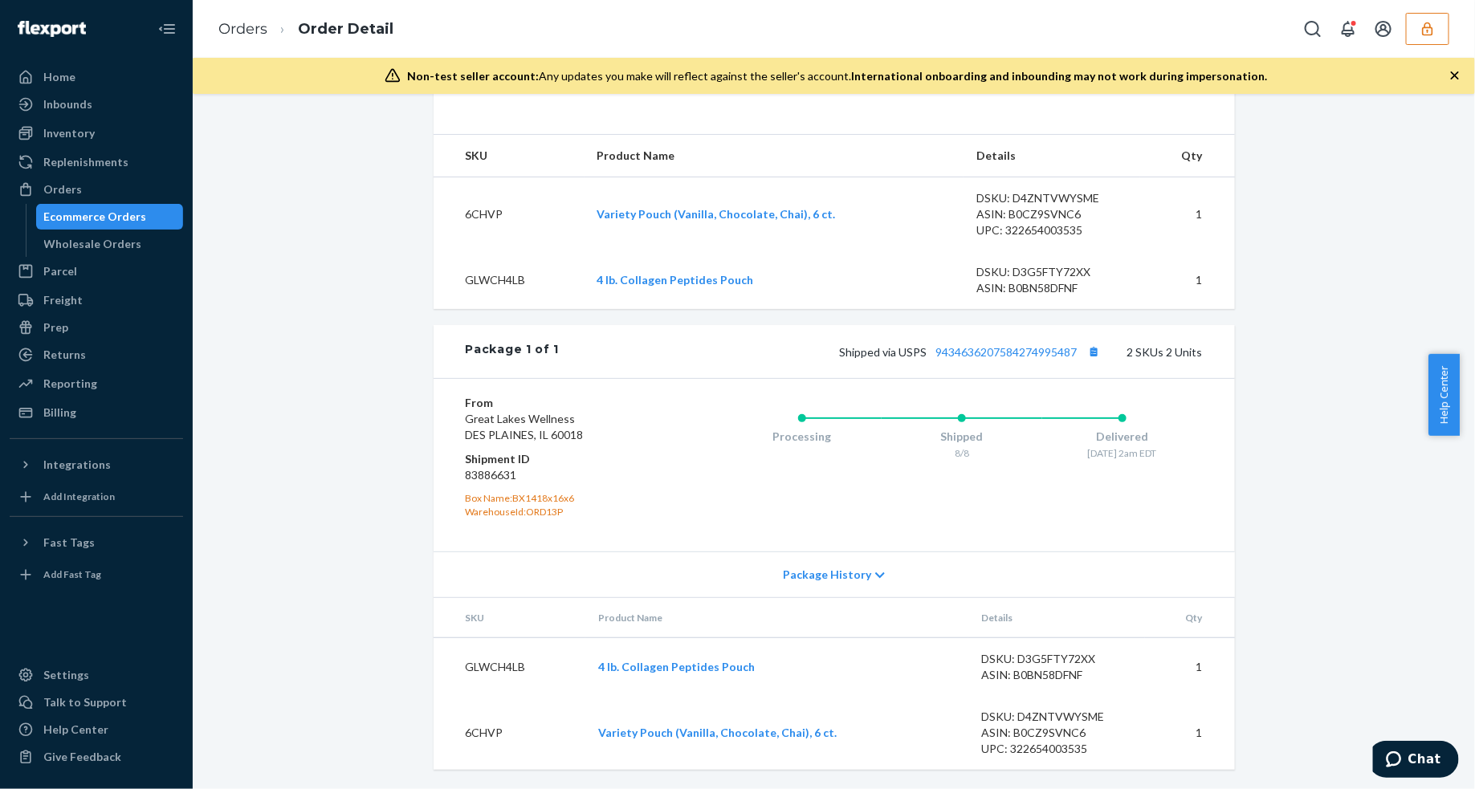
scroll to position [478, 0]
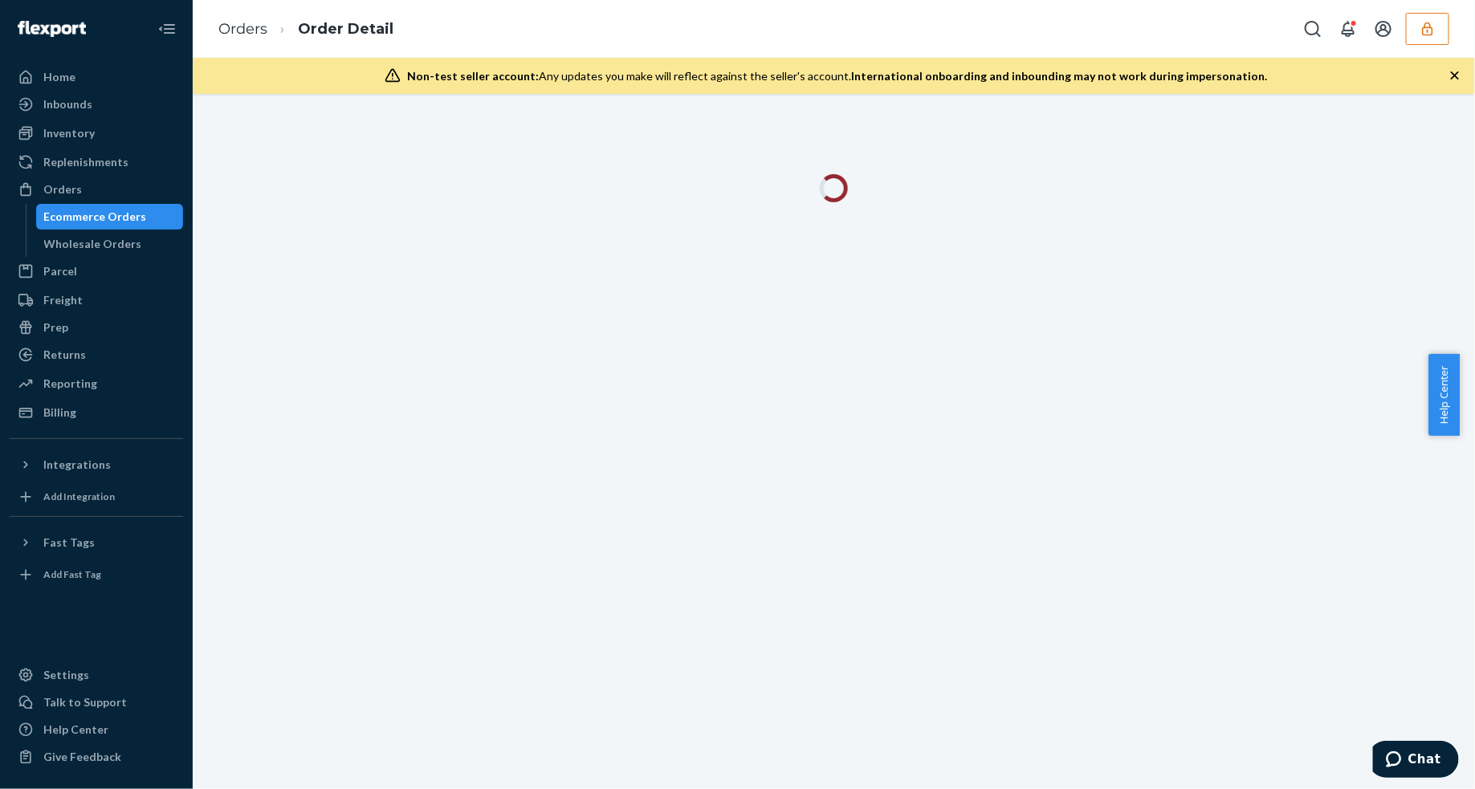
click at [1451, 76] on icon "button" at bounding box center [1455, 75] width 16 height 16
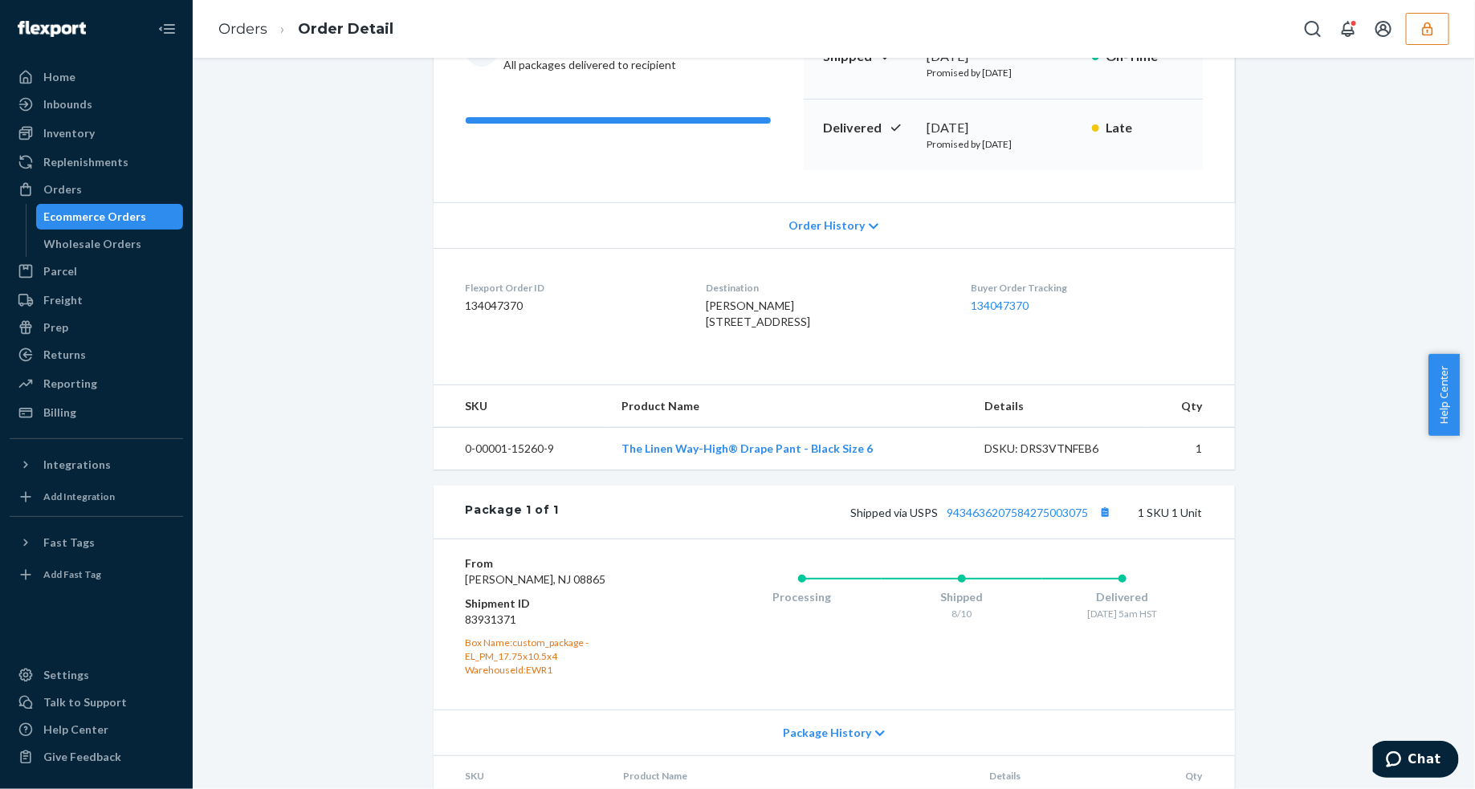
scroll to position [318, 0]
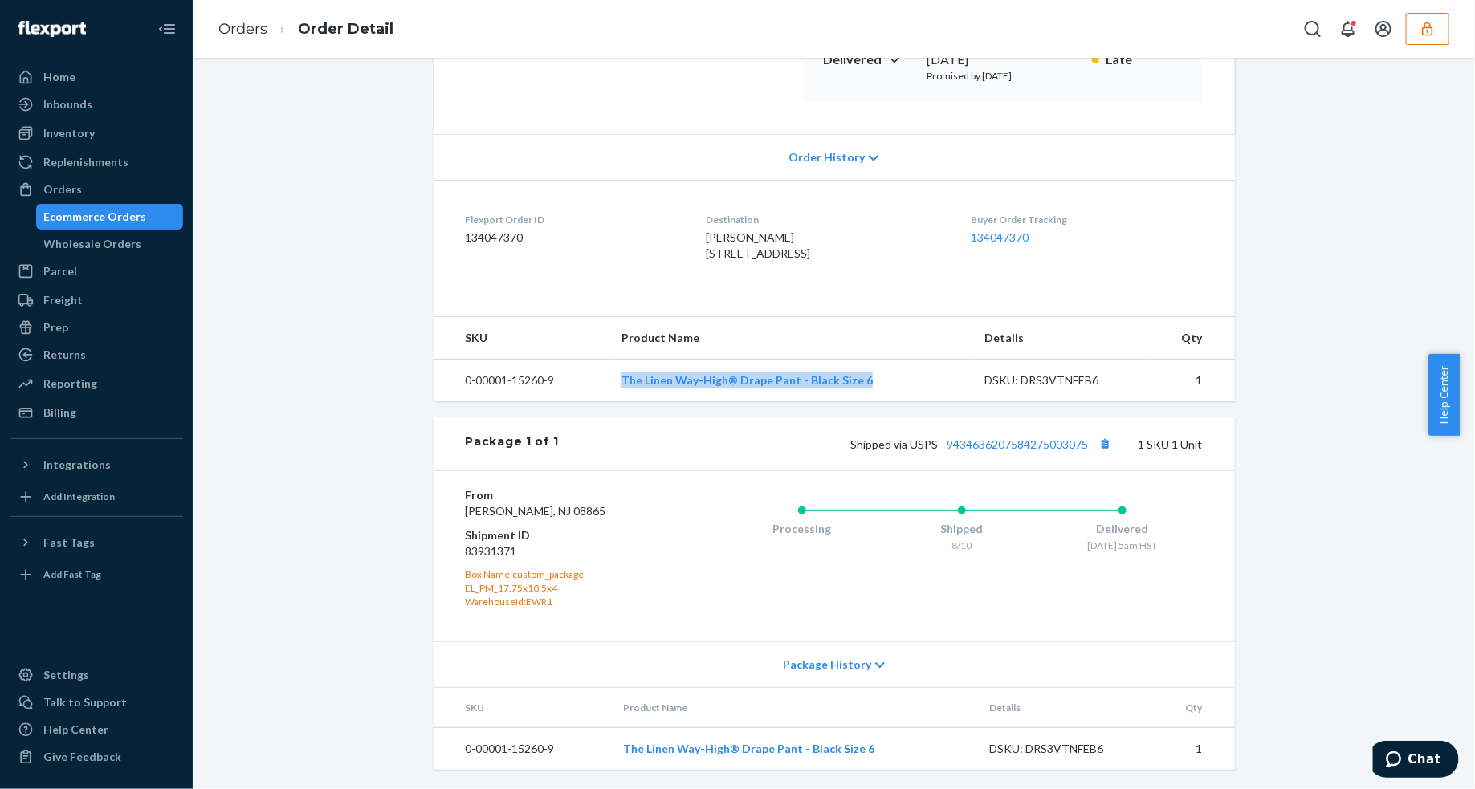
drag, startPoint x: 612, startPoint y: 366, endPoint x: 873, endPoint y: 369, distance: 261.7
click at [873, 369] on td "The Linen Way-High® Drape Pant - Black Size 6" at bounding box center [789, 381] width 363 height 43
copy link "The Linen Way-High® Drape Pant - Black Size 6"
click at [1297, 249] on div "Website Order # r145047523-0 • Standard / $11.23 View Details Create Return Dup…" at bounding box center [834, 301] width 1258 height 976
